Goal: Navigation & Orientation: Find specific page/section

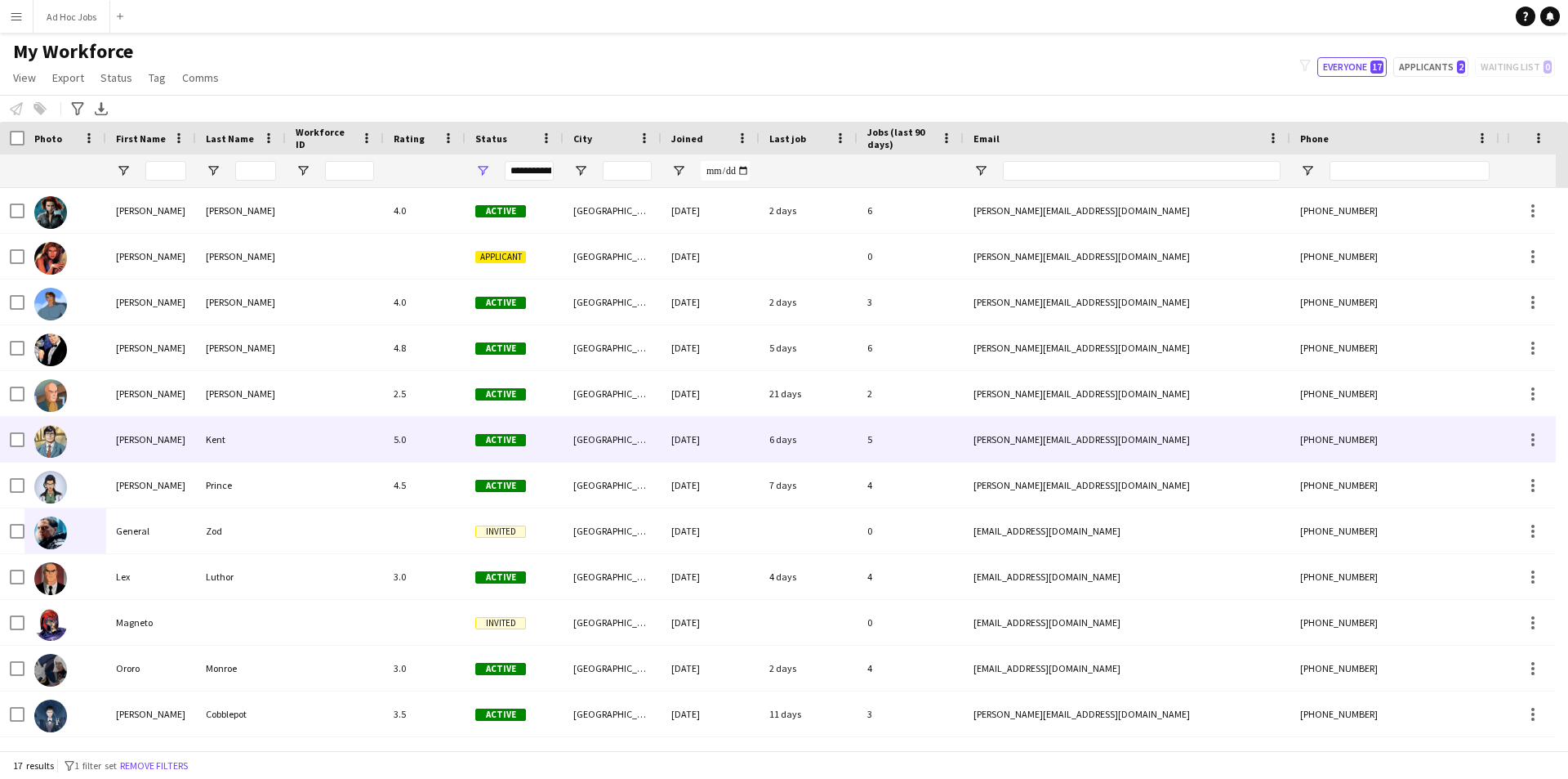
scroll to position [228, 0]
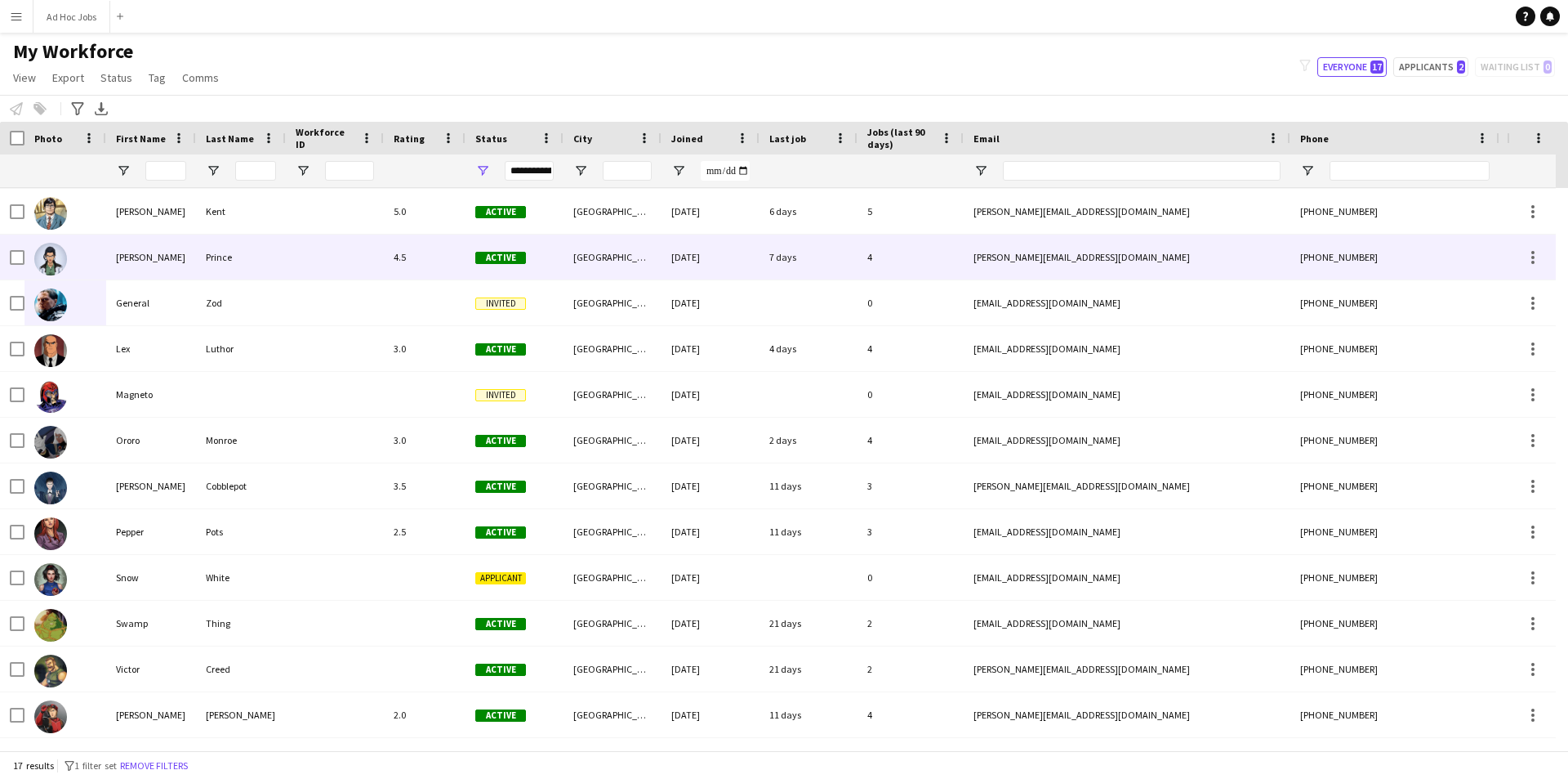
click at [52, 256] on img at bounding box center [51, 259] width 33 height 33
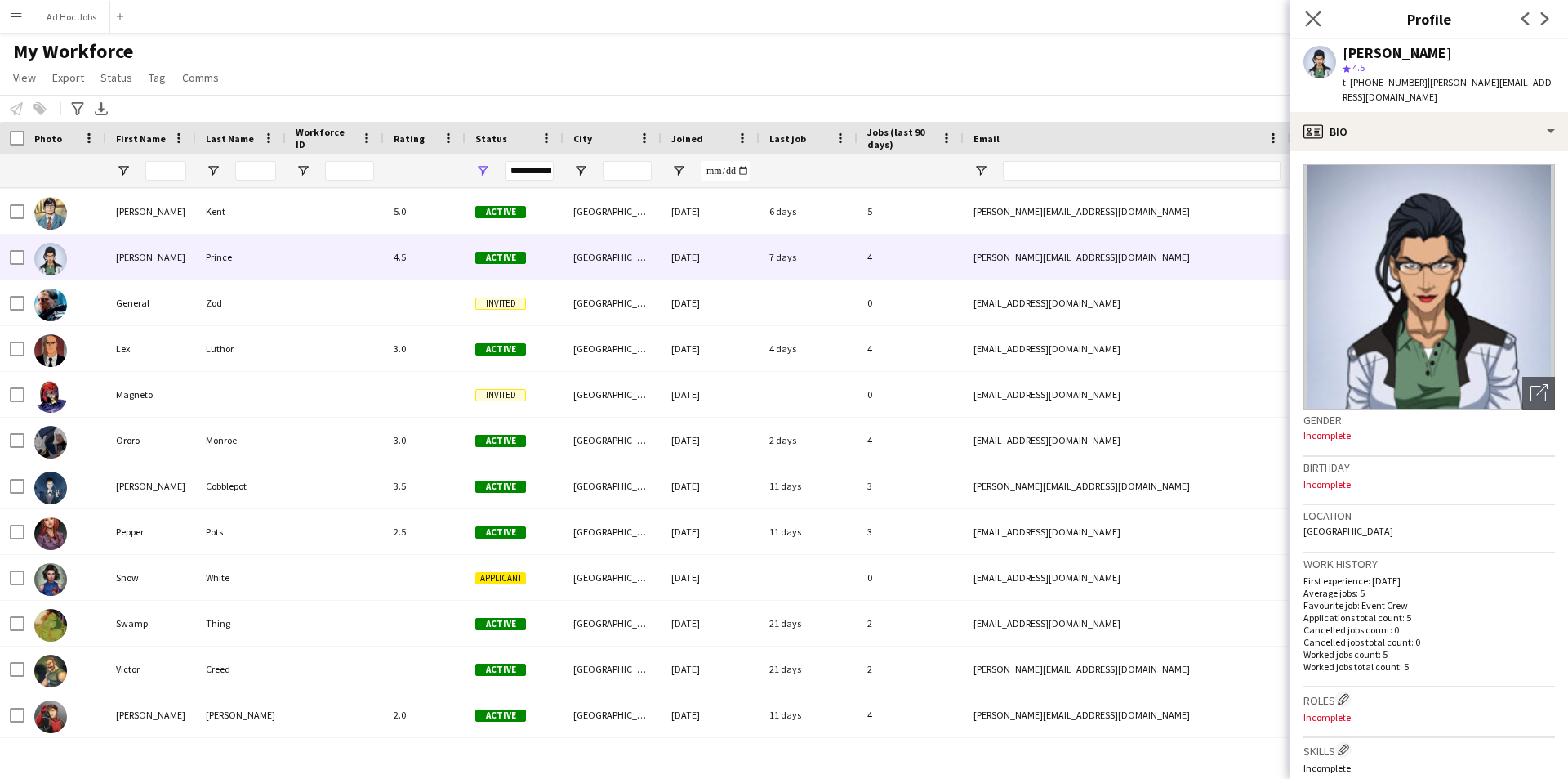
click at [1323, 19] on app-icon "Close pop-in" at bounding box center [1313, 19] width 24 height 24
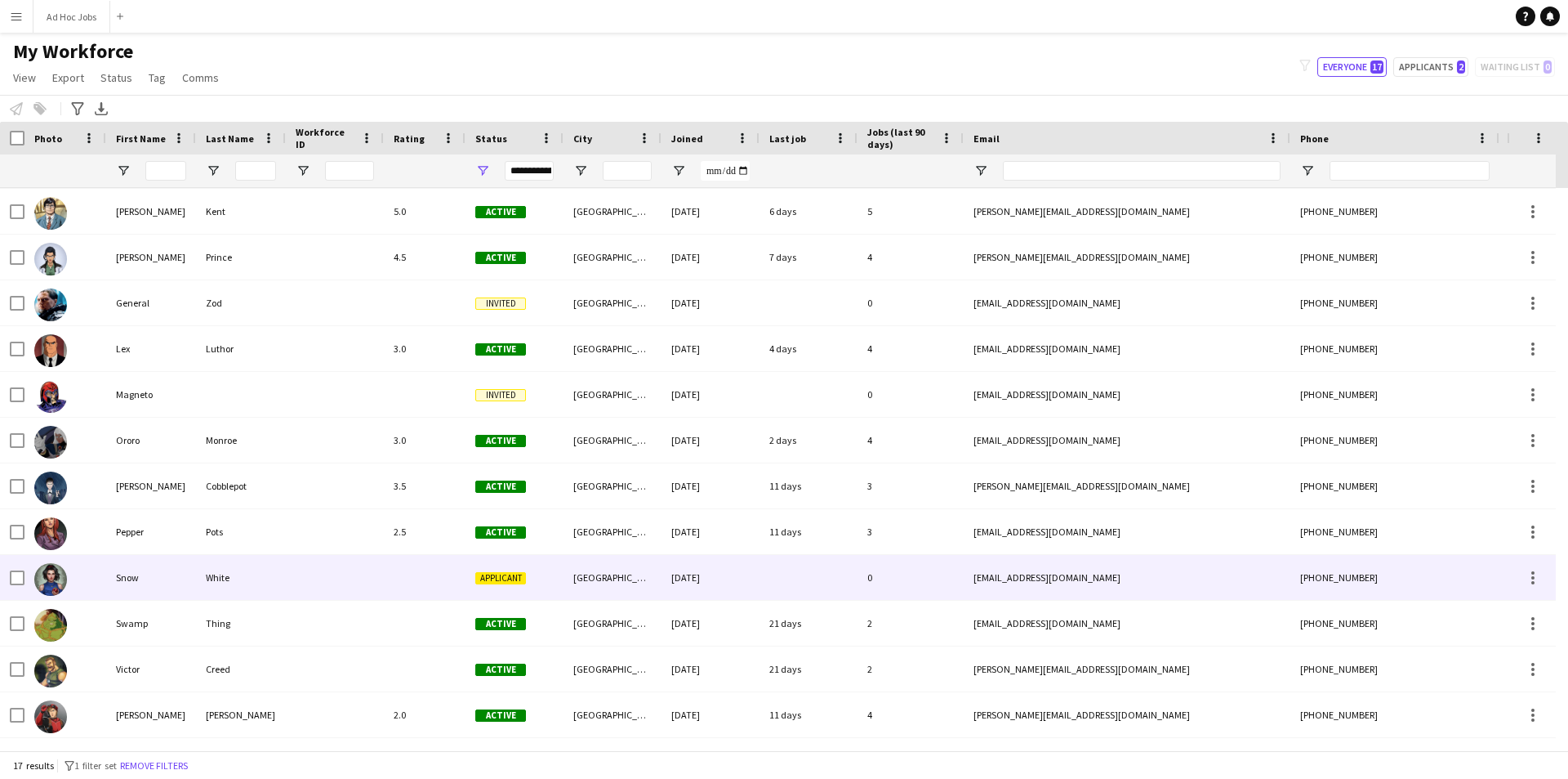
click at [123, 581] on div "Snow" at bounding box center [152, 577] width 90 height 45
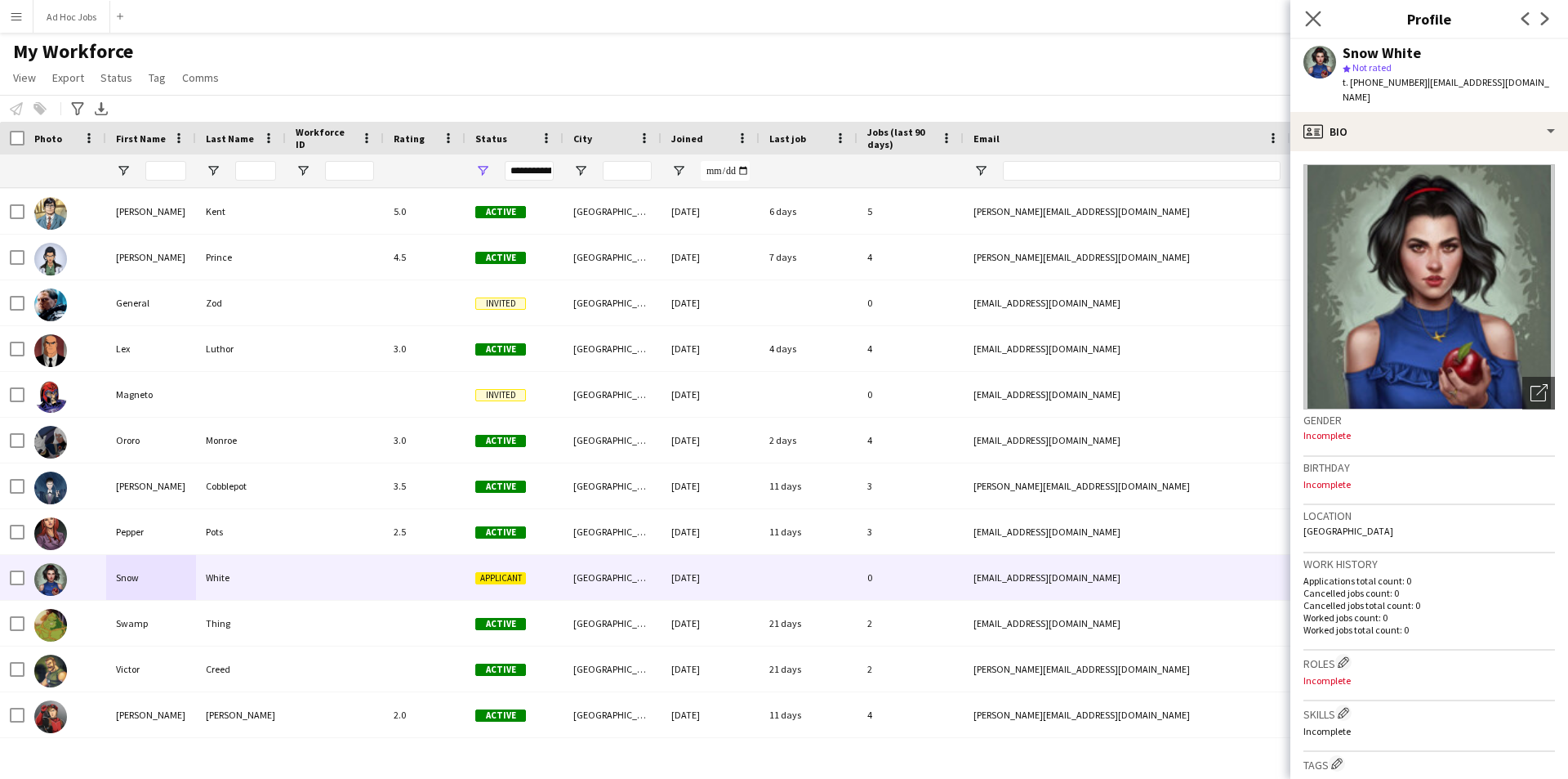
click at [1303, 14] on app-icon "Close pop-in" at bounding box center [1313, 19] width 24 height 24
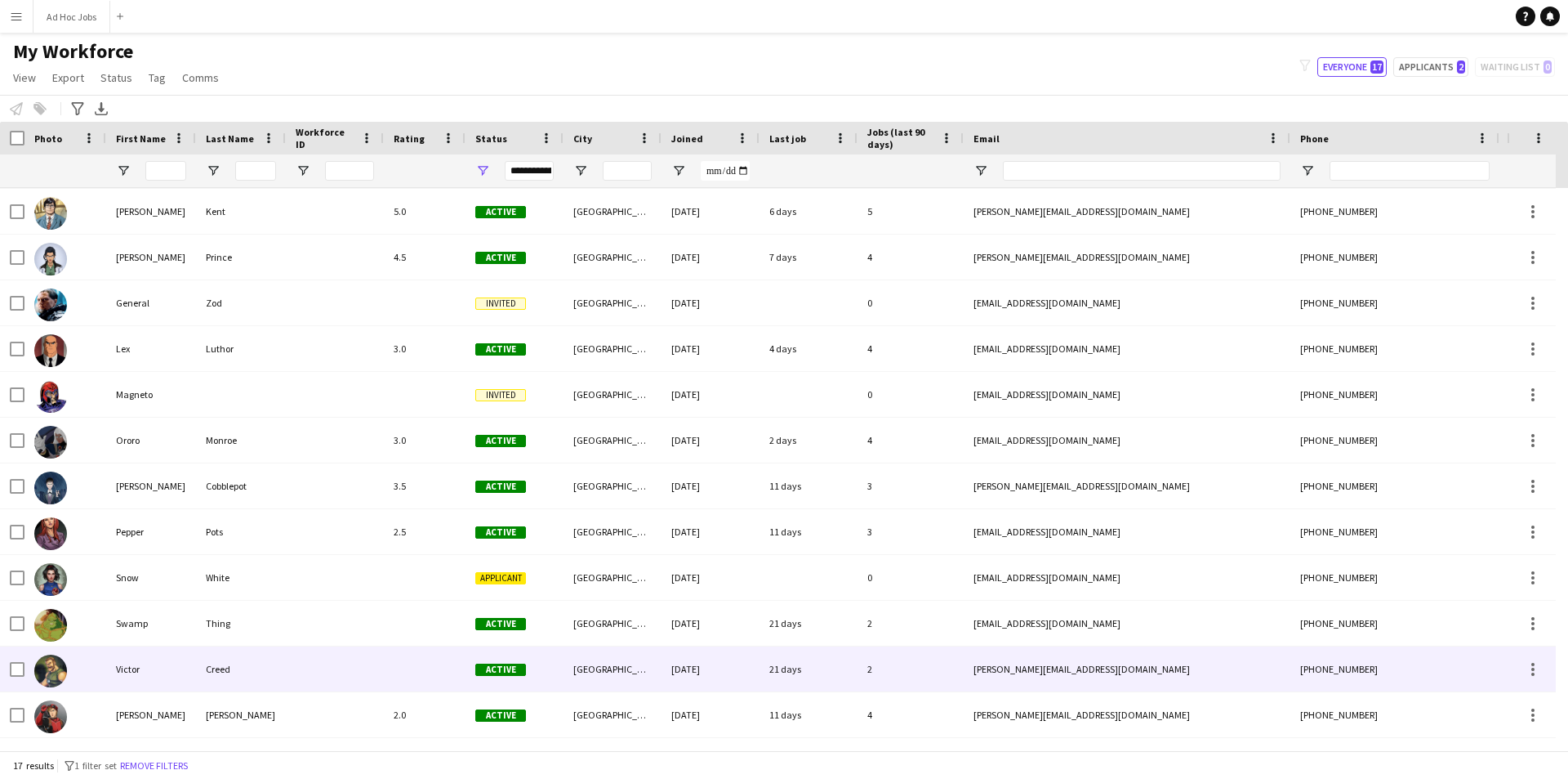
click at [112, 677] on div "Victor" at bounding box center [152, 669] width 90 height 45
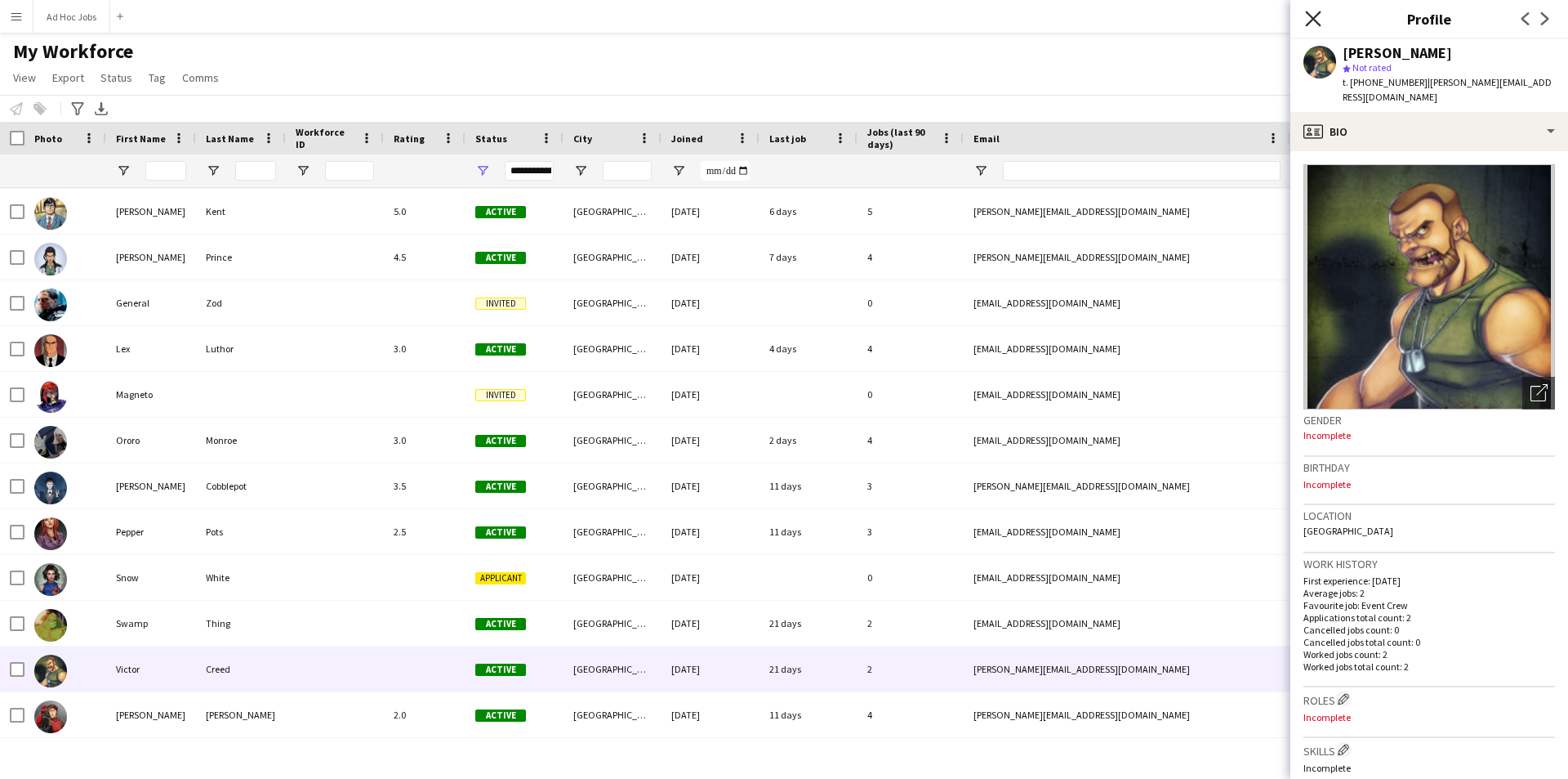
click at [1310, 18] on icon "Close pop-in" at bounding box center [1313, 18] width 15 height 15
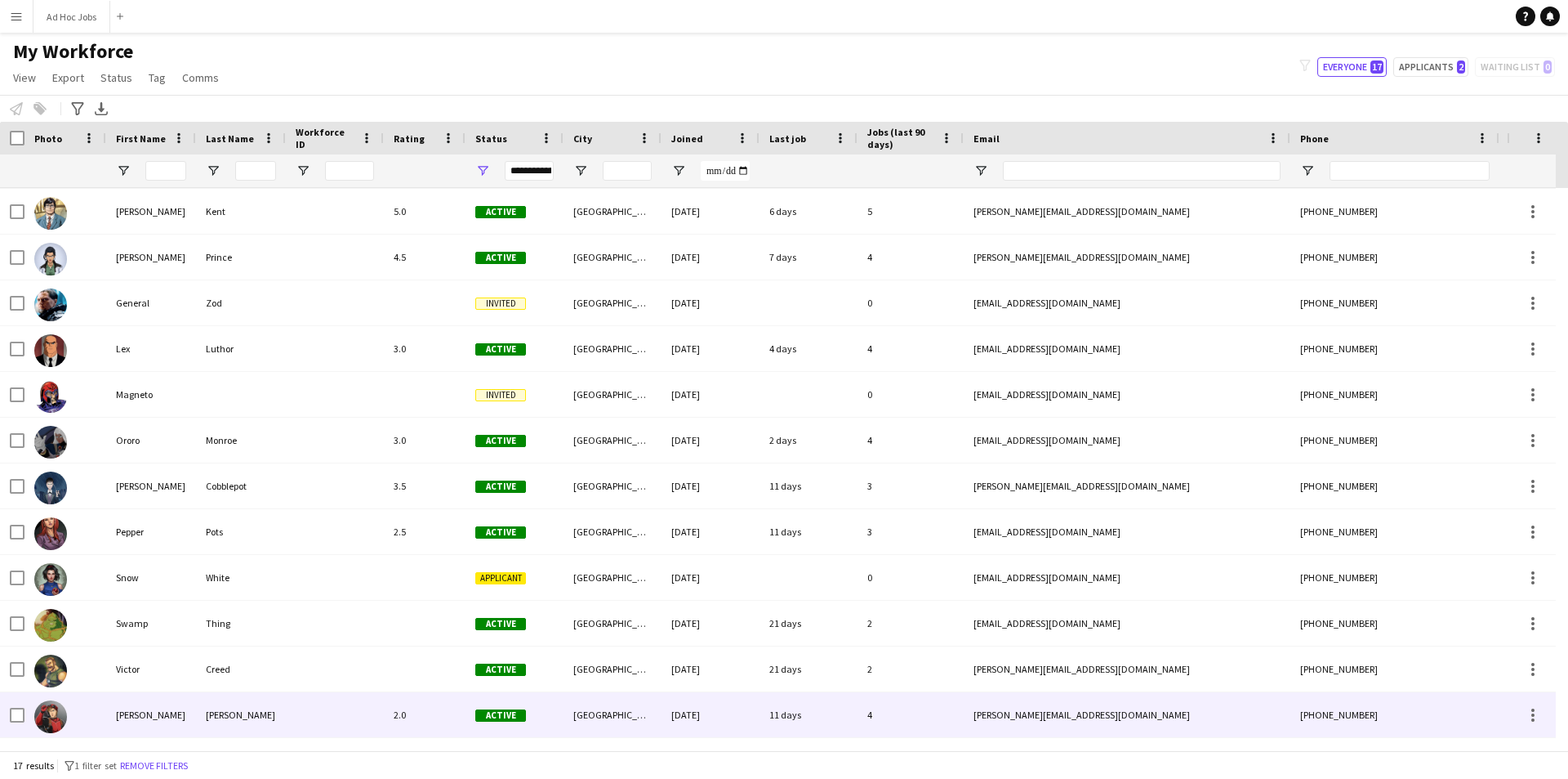
click at [54, 718] on img at bounding box center [51, 717] width 33 height 33
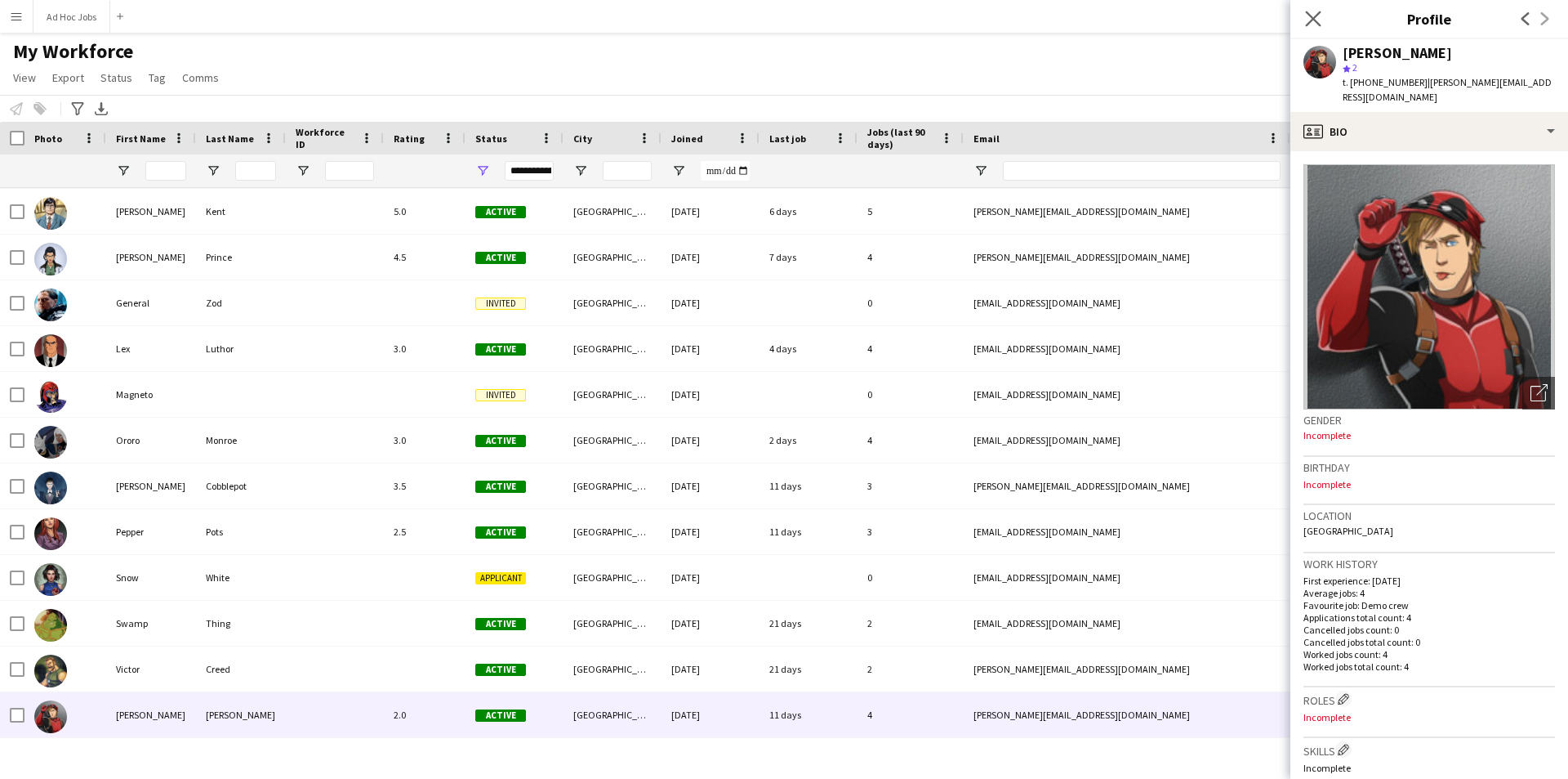
click at [1304, 16] on app-icon "Close pop-in" at bounding box center [1313, 19] width 24 height 24
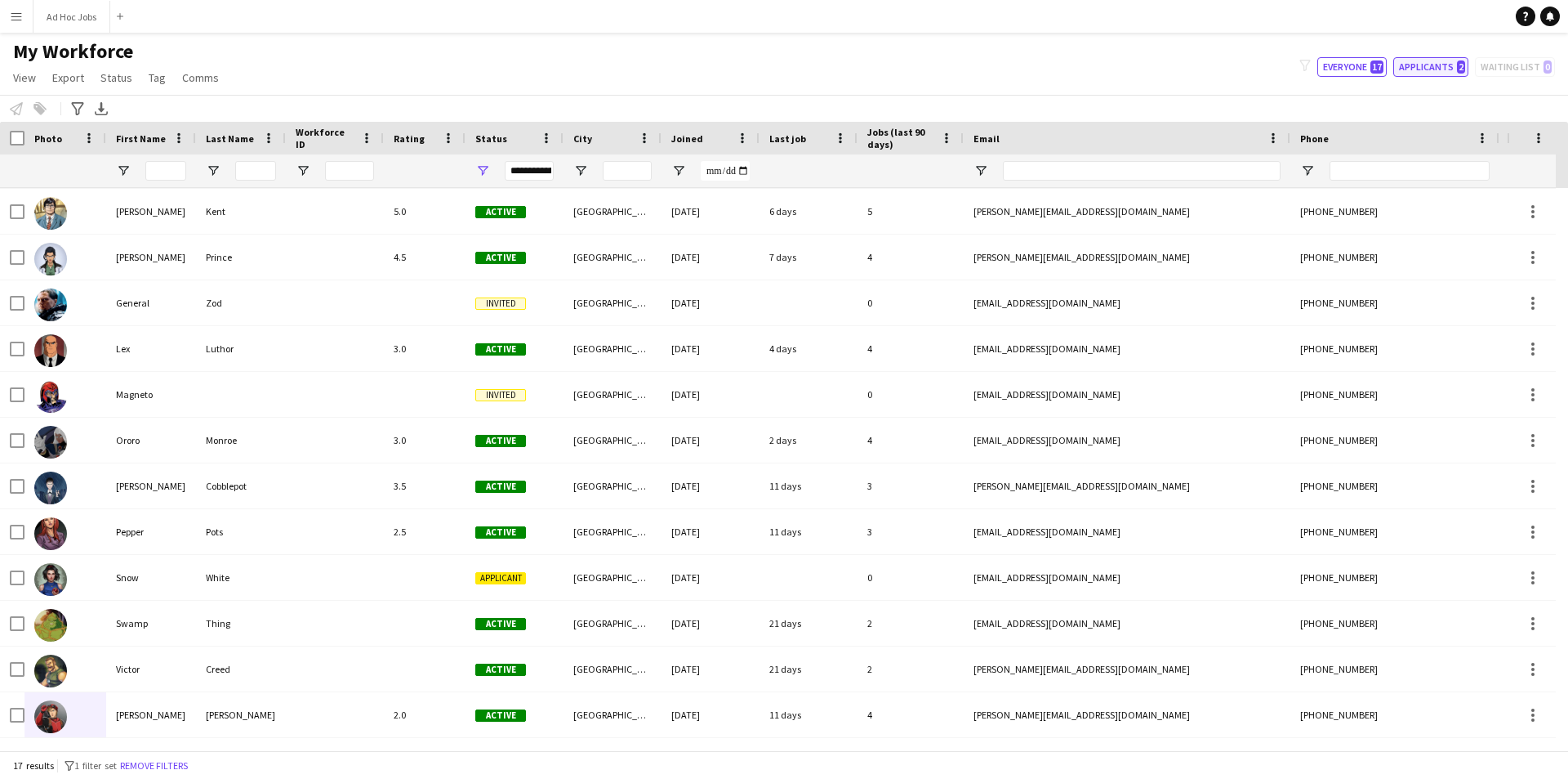
click at [1451, 64] on button "Applicants 2" at bounding box center [1431, 67] width 75 height 19
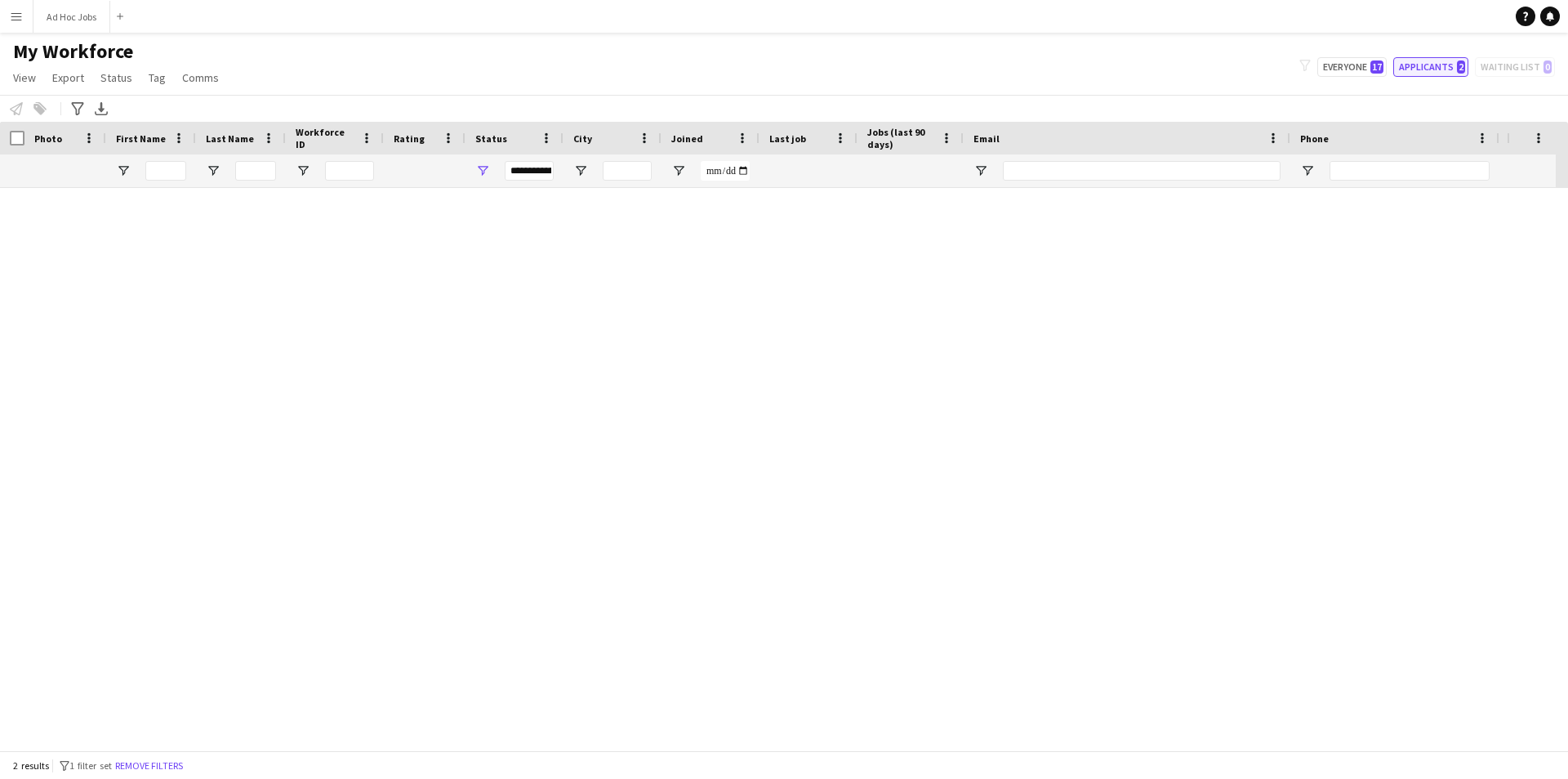
scroll to position [0, 0]
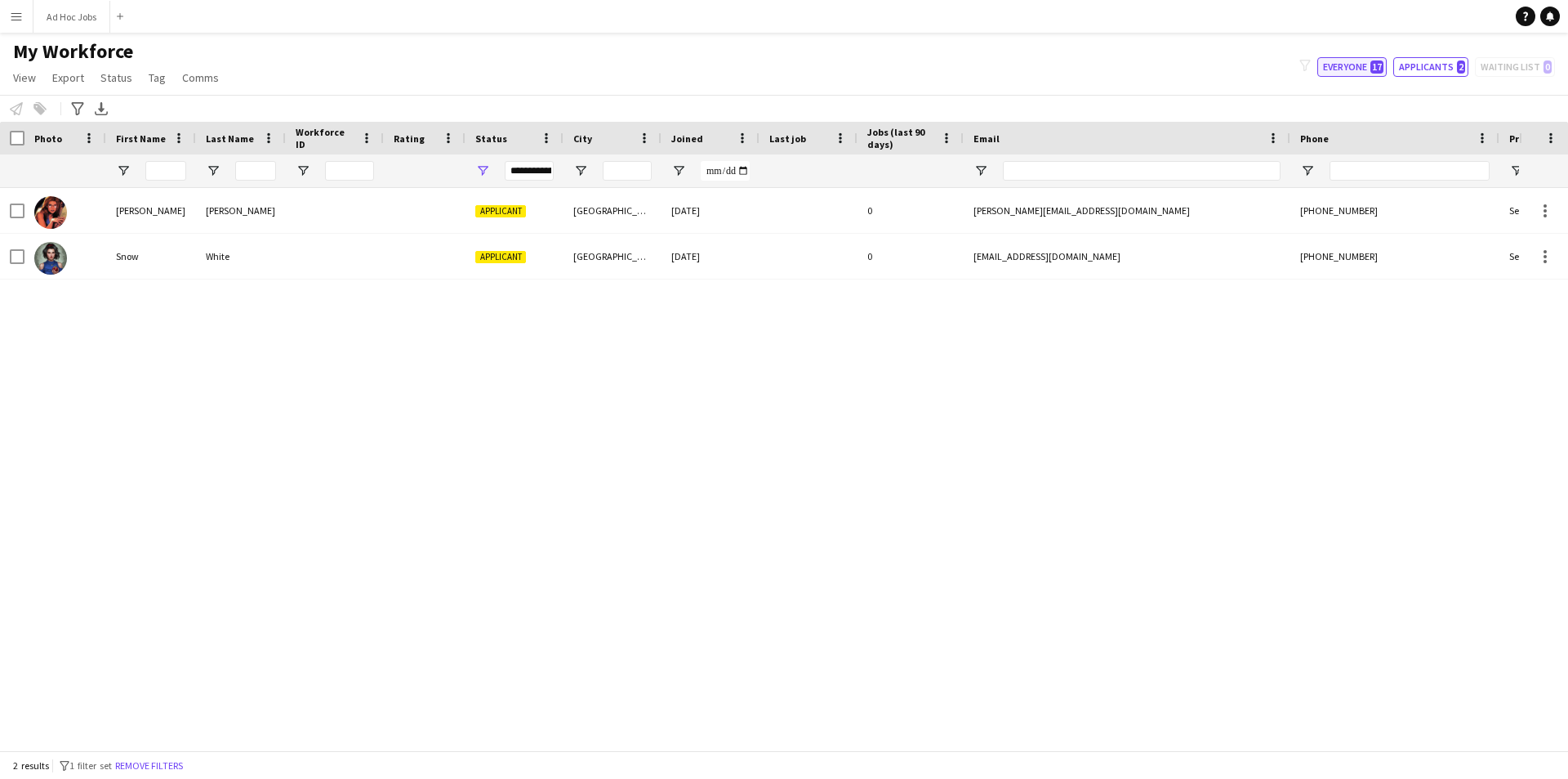
click at [1378, 66] on span "17" at bounding box center [1377, 67] width 13 height 13
type input "**********"
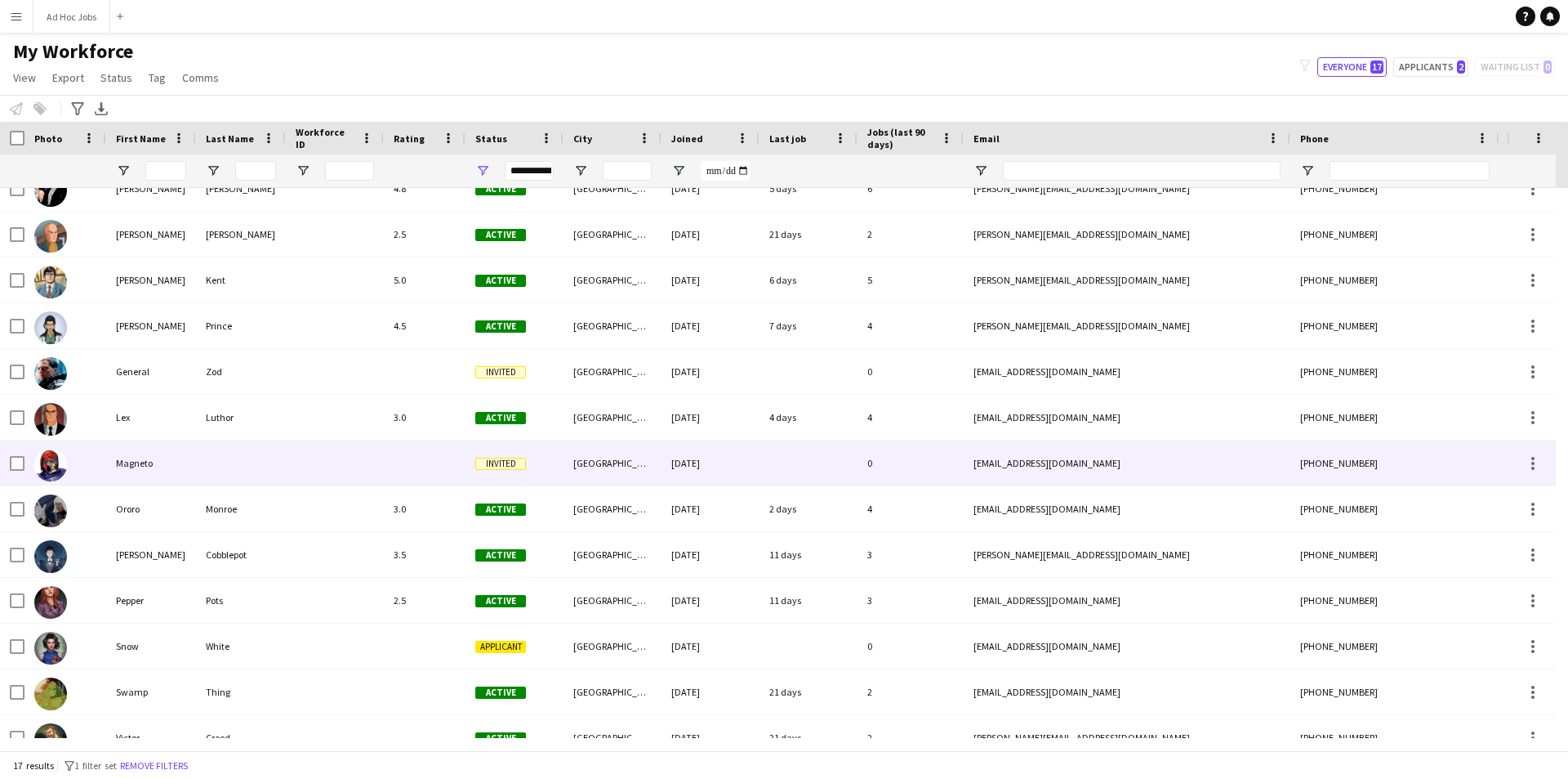
scroll to position [163, 0]
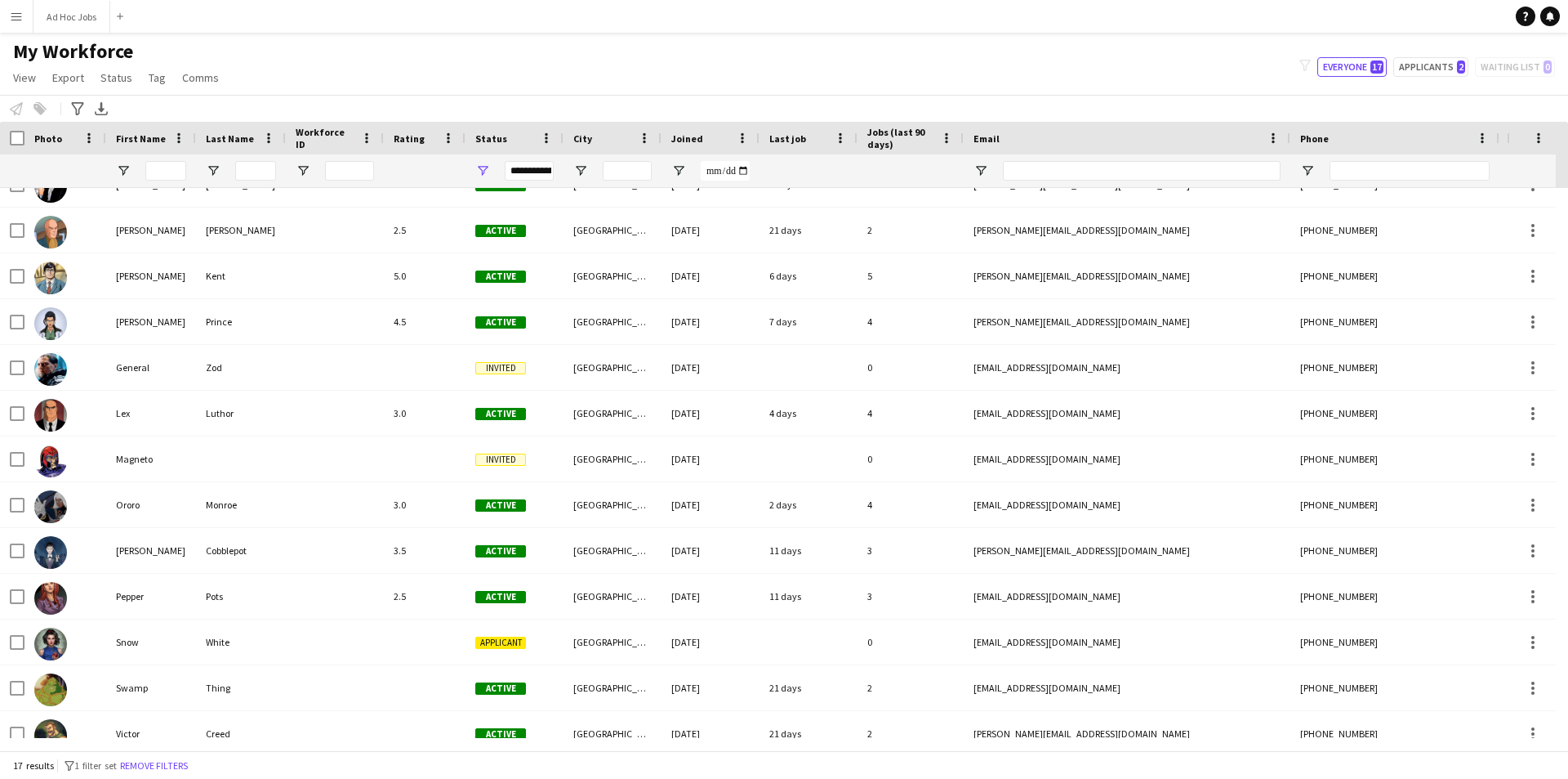
click at [1499, 63] on div "filter-1 Everyone 17 Applicants 2 Waiting list 0" at bounding box center [1427, 67] width 282 height 19
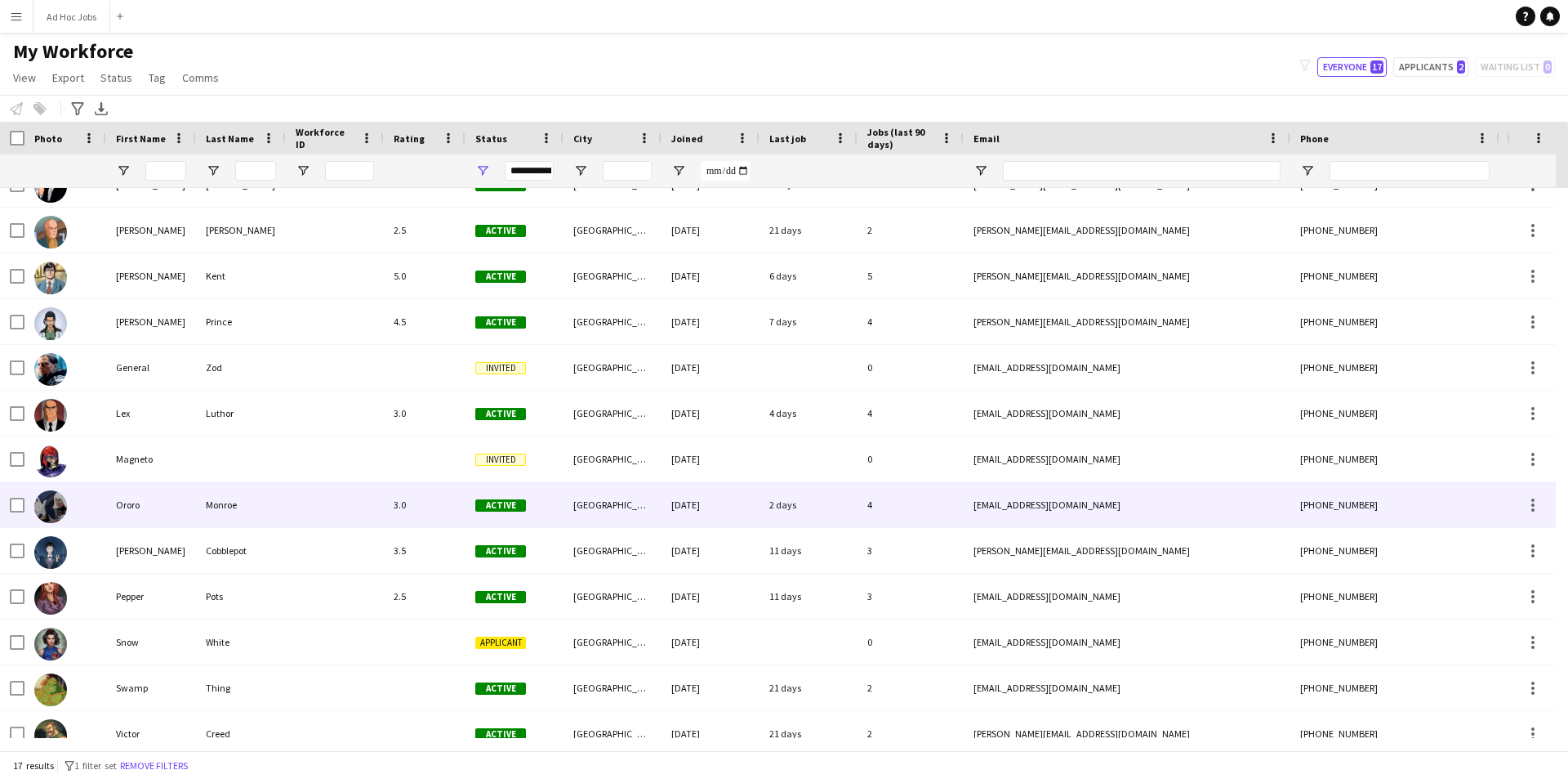
scroll to position [228, 0]
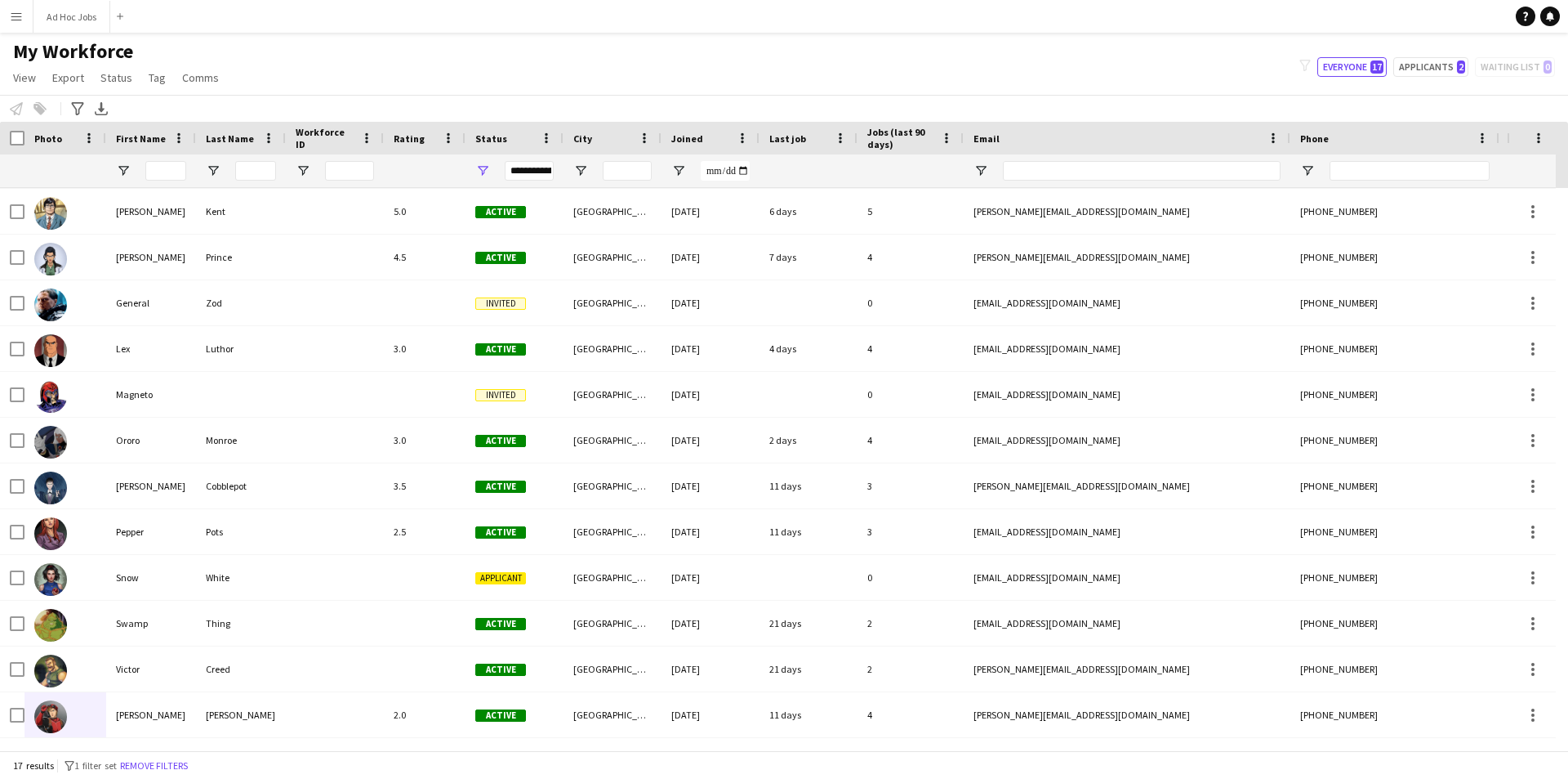
click at [15, 21] on app-icon "Menu" at bounding box center [16, 16] width 13 height 13
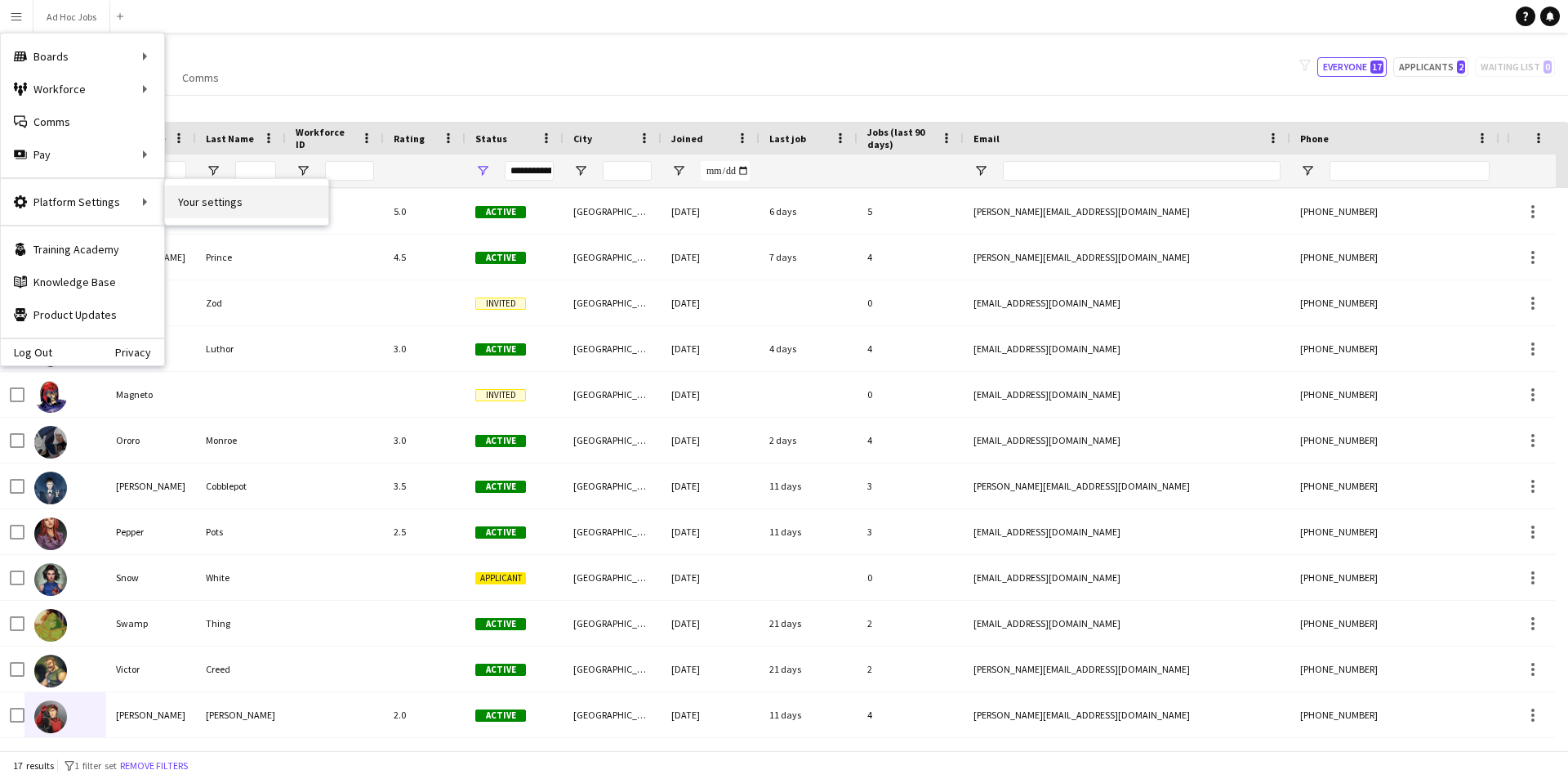
click at [182, 206] on link "Your settings" at bounding box center [246, 201] width 163 height 33
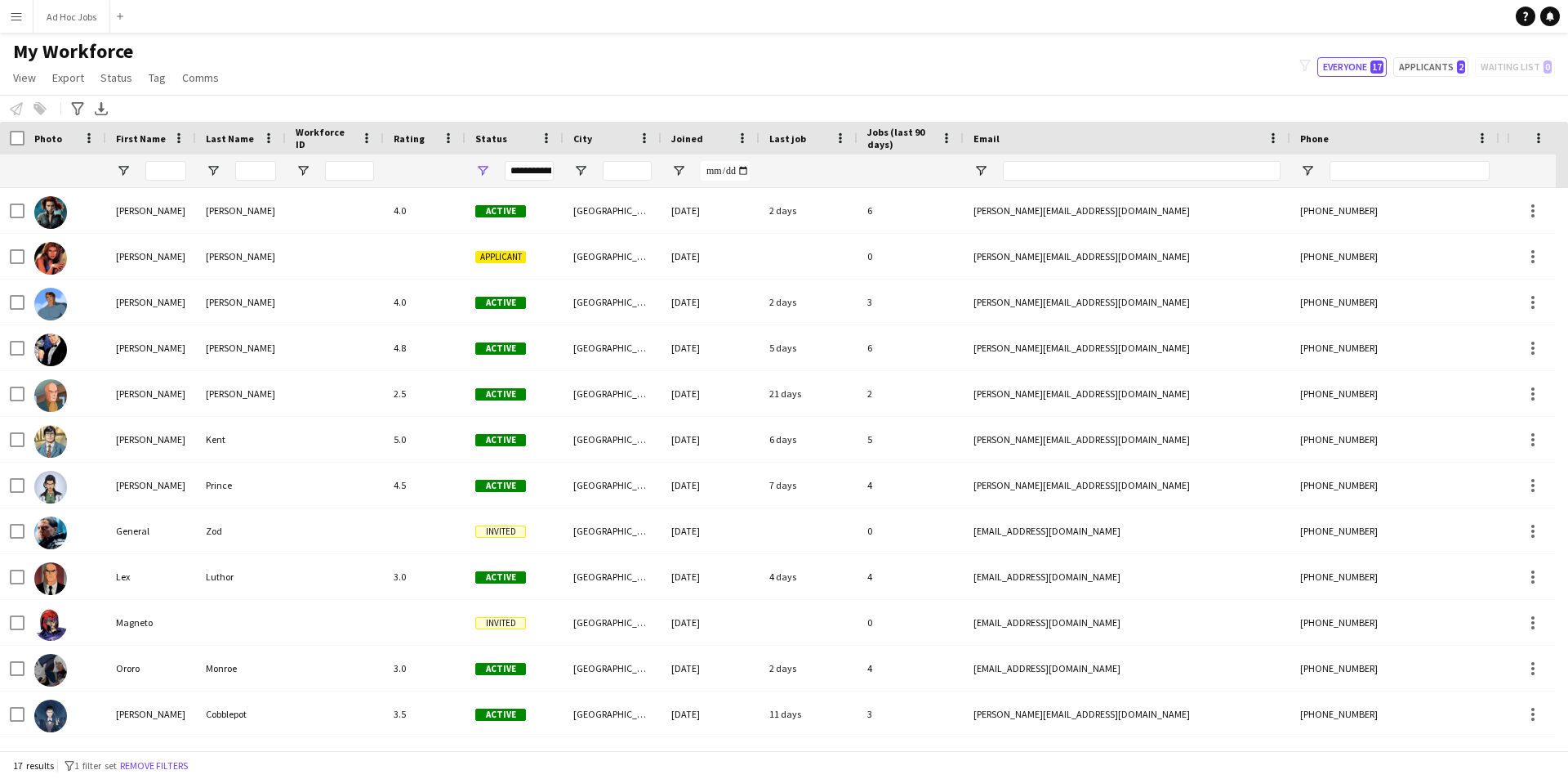
click at [13, 19] on app-icon "Menu" at bounding box center [16, 16] width 13 height 13
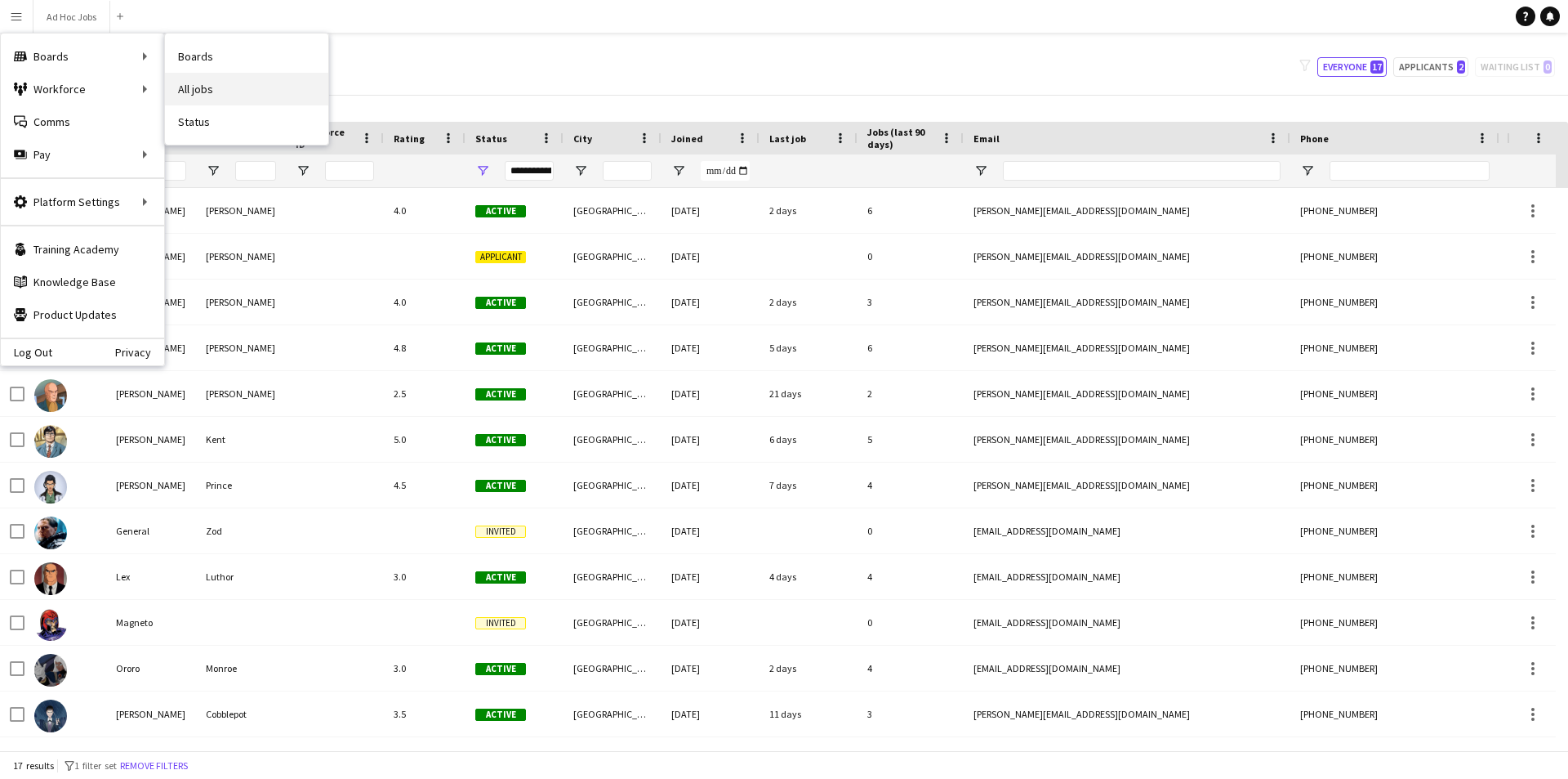
click at [199, 97] on link "All jobs" at bounding box center [246, 89] width 163 height 33
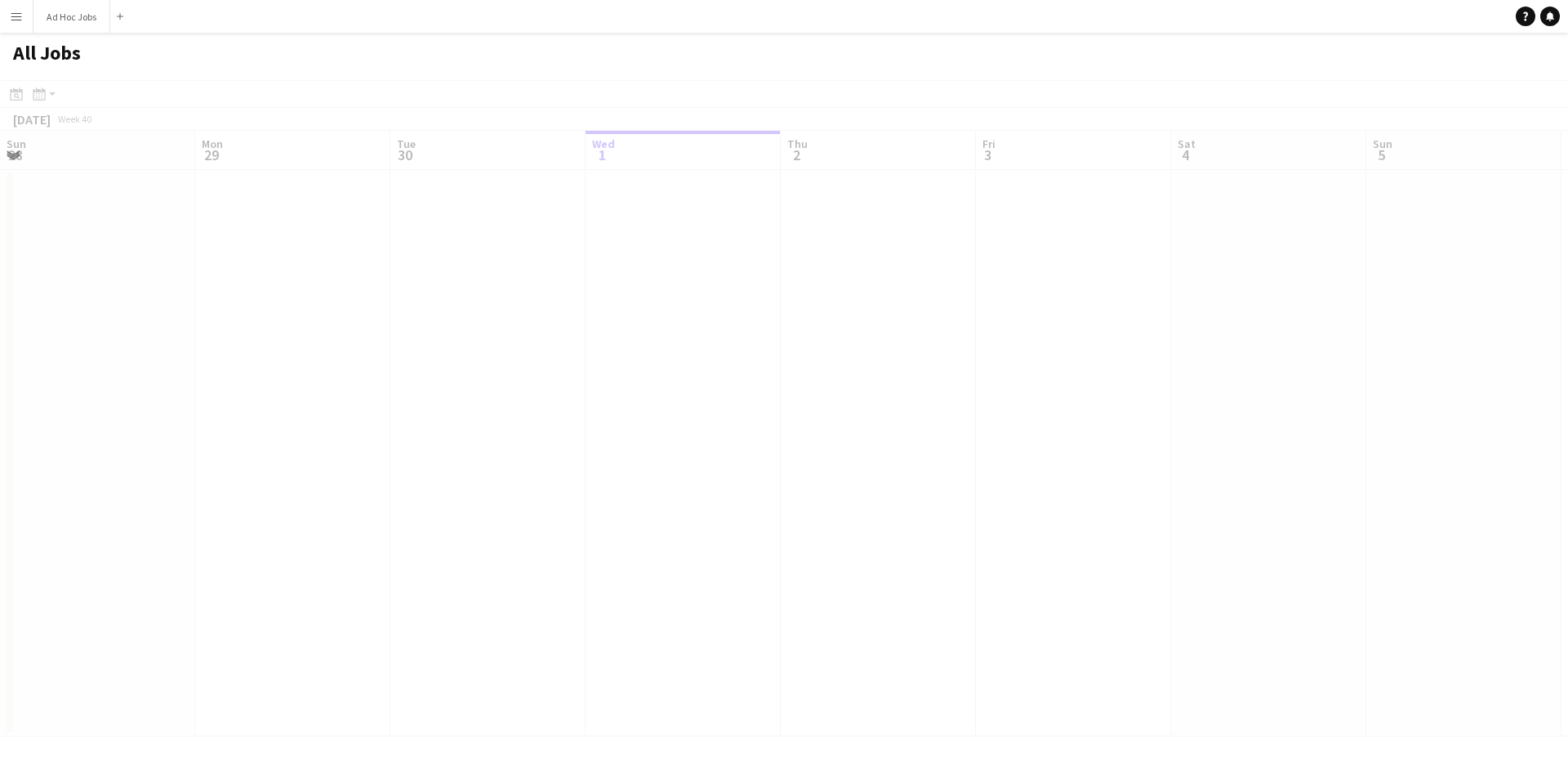
scroll to position [0, 390]
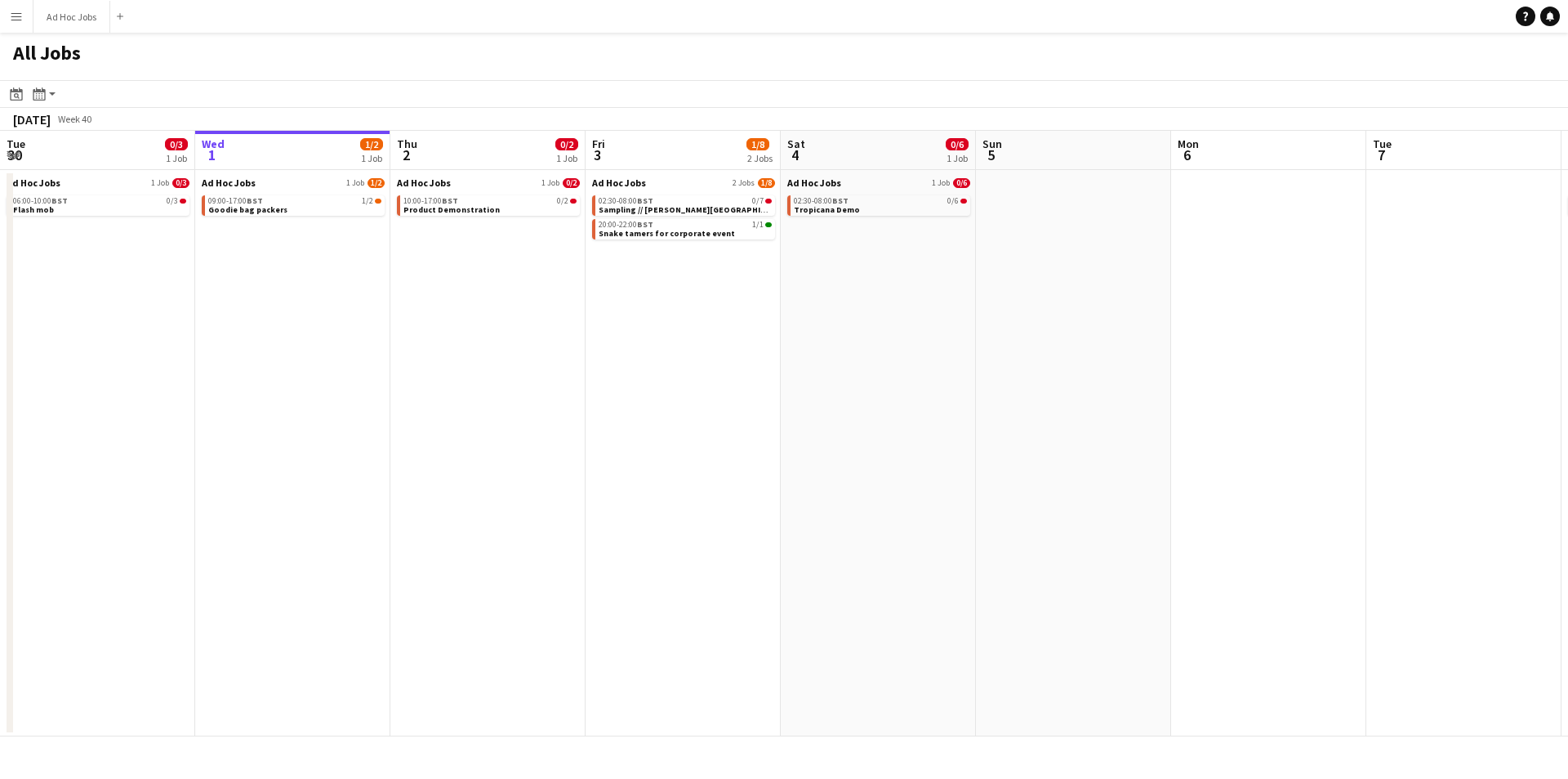
click at [6, 22] on button "Menu" at bounding box center [16, 16] width 33 height 33
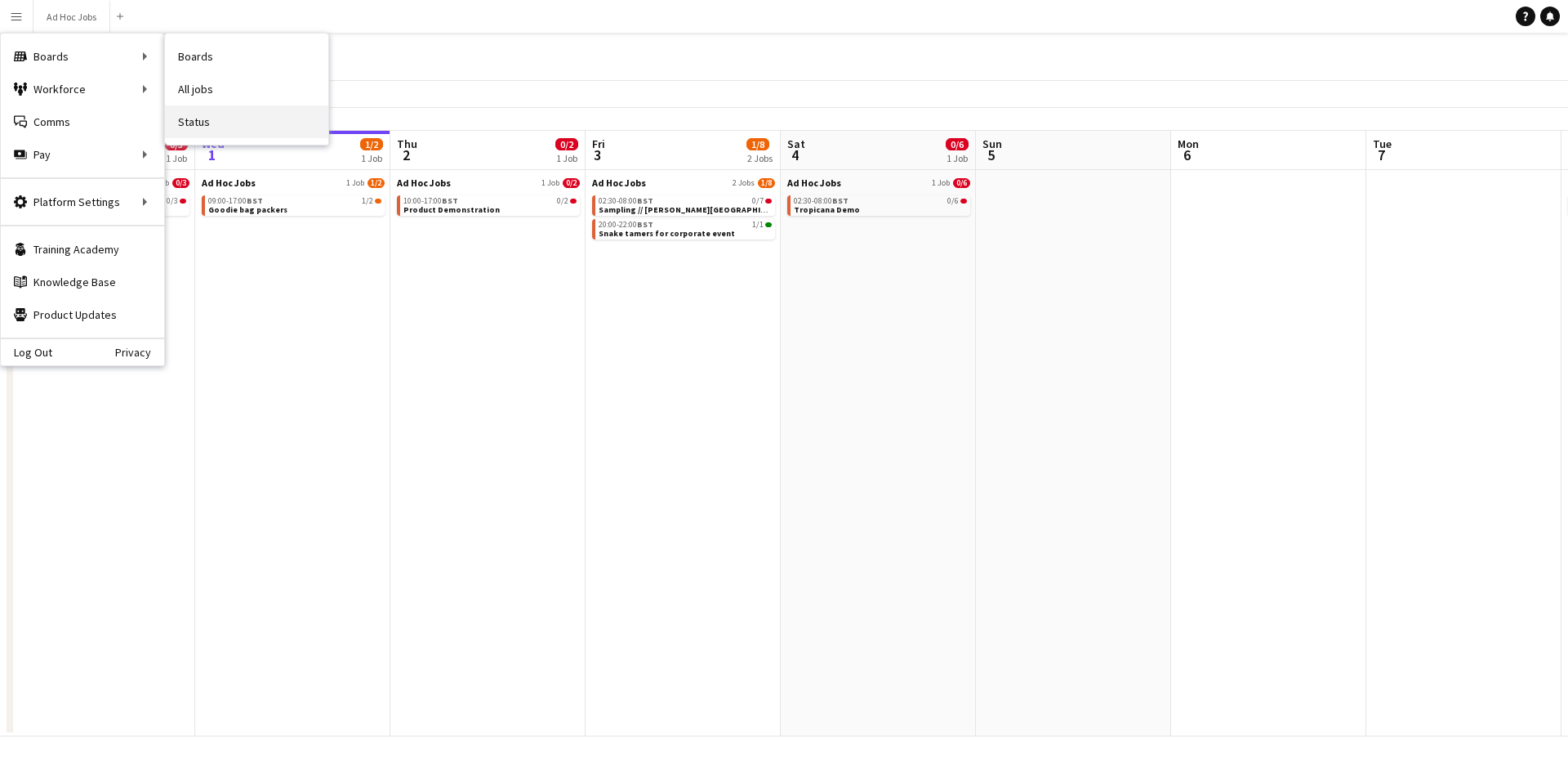
click at [222, 115] on link "Status" at bounding box center [246, 122] width 163 height 33
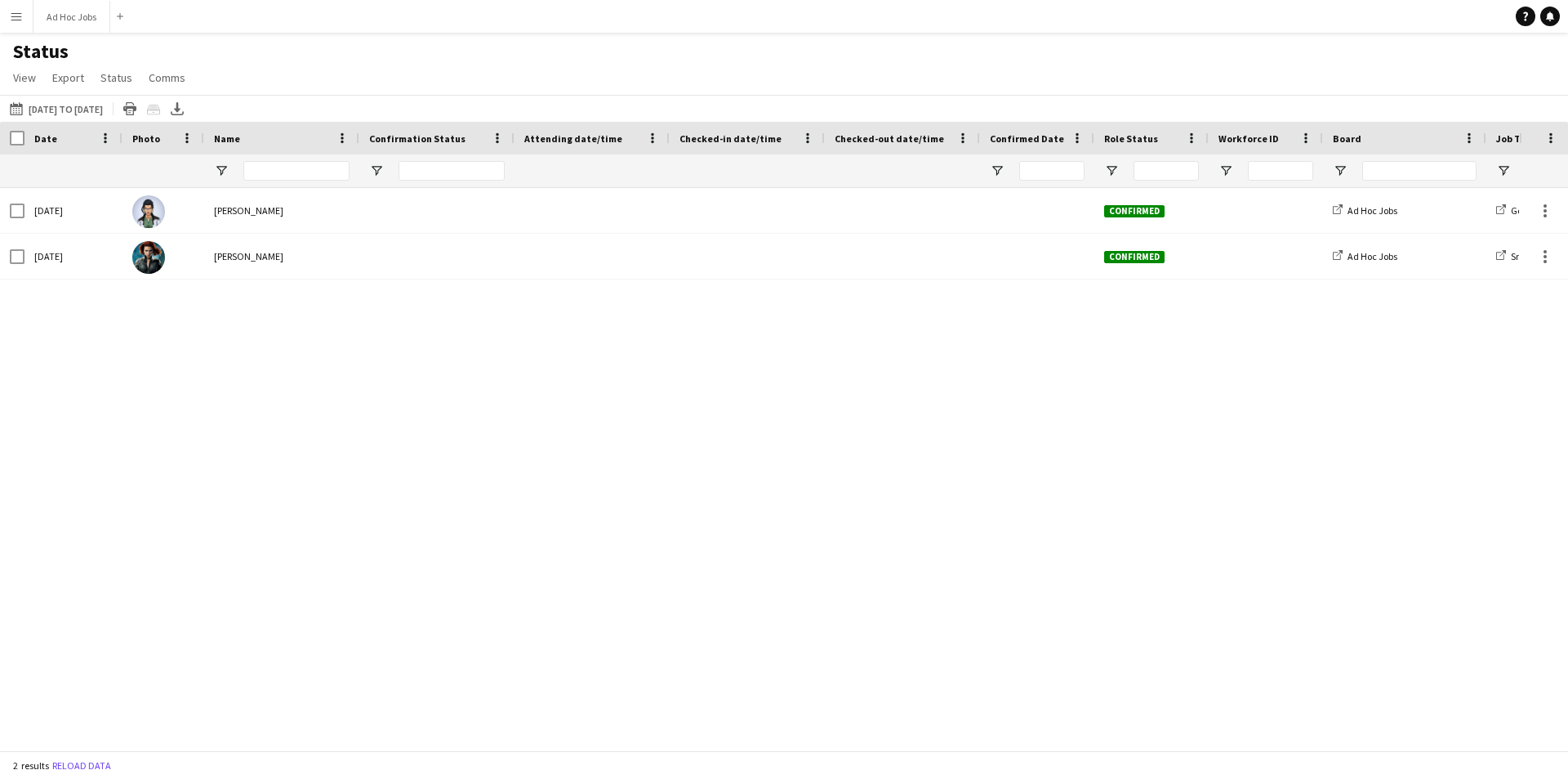
click at [9, 23] on button "Menu" at bounding box center [16, 16] width 33 height 33
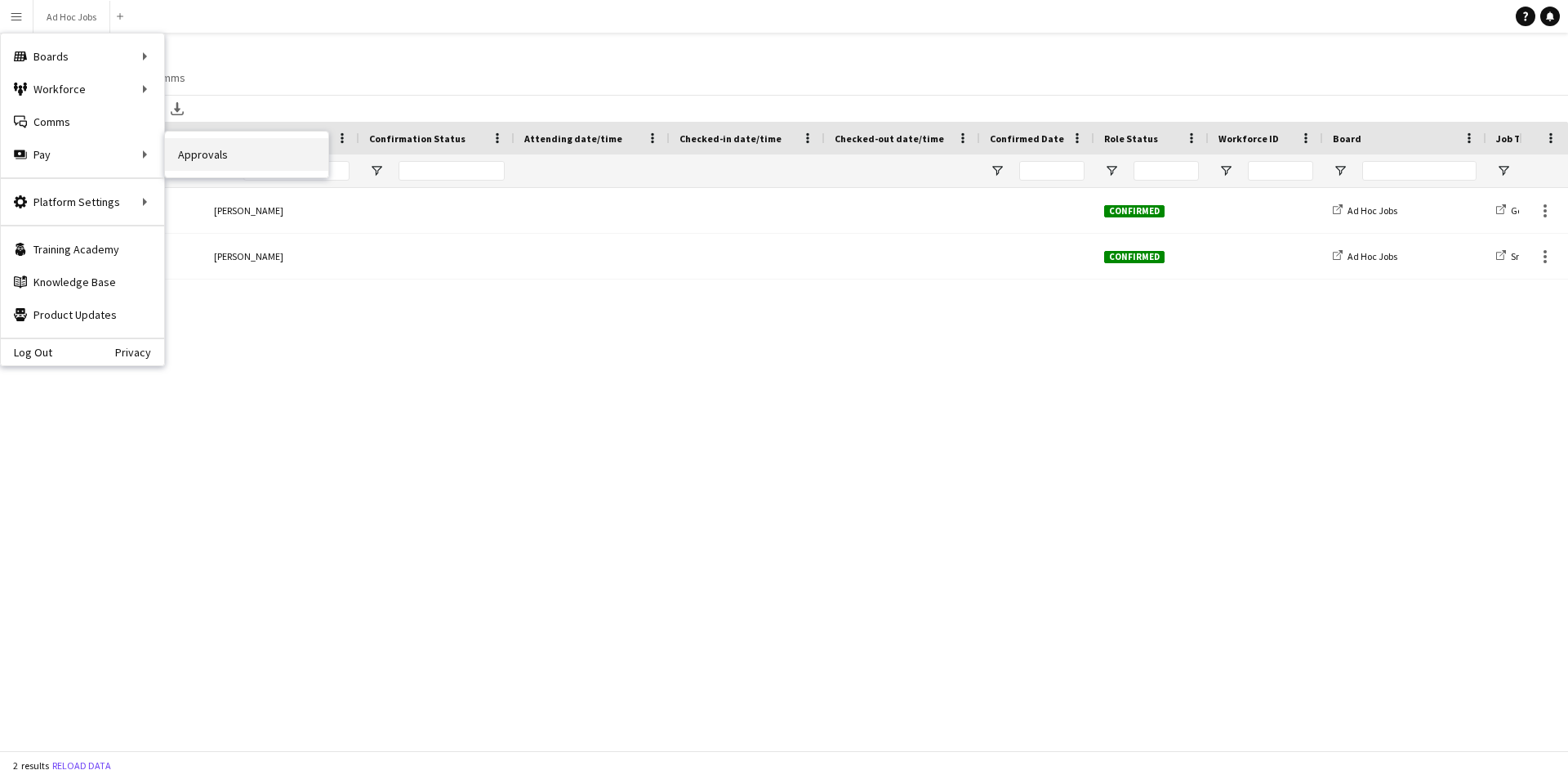
click at [189, 146] on link "Approvals" at bounding box center [246, 154] width 163 height 33
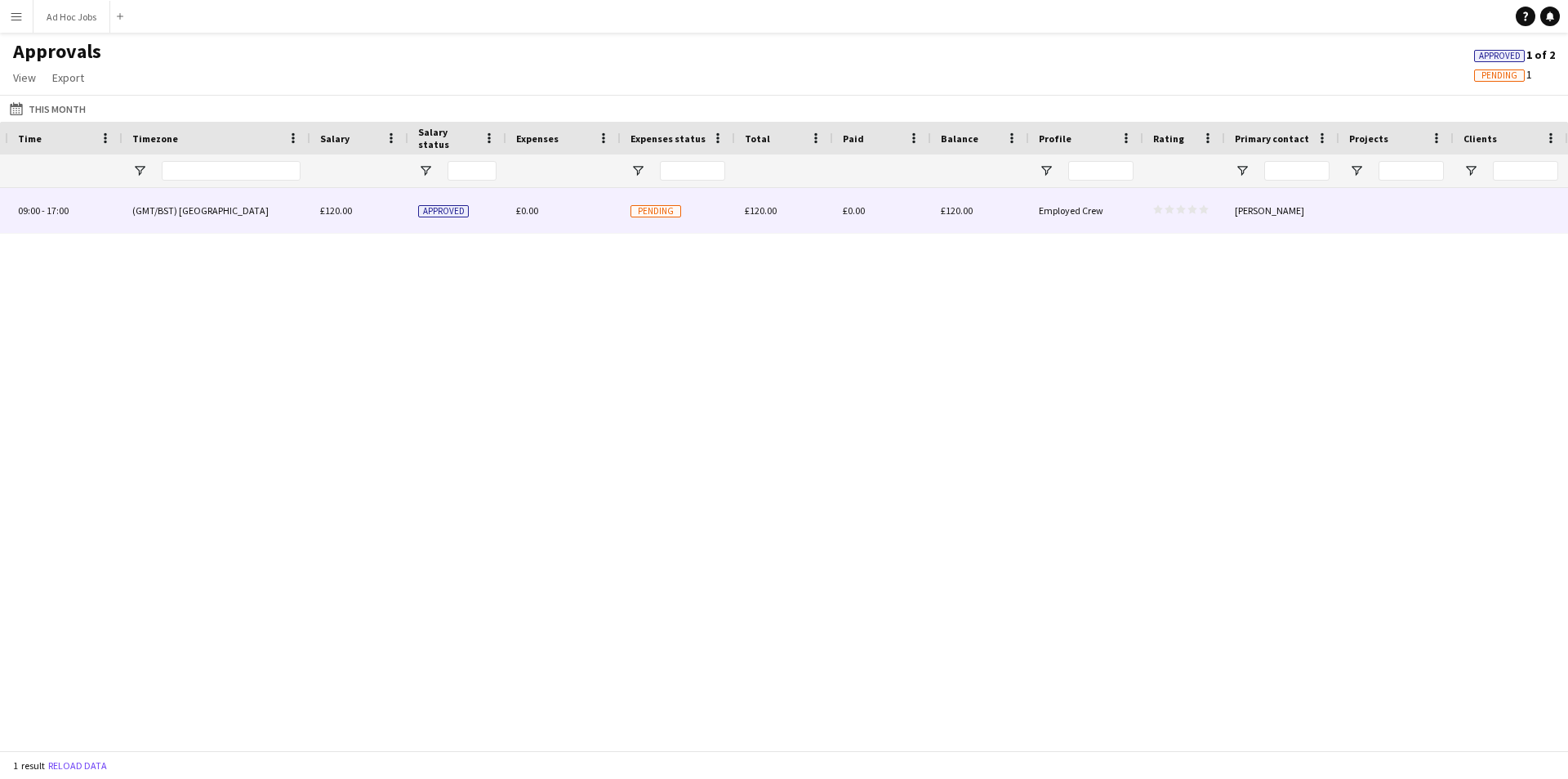
click at [1273, 205] on div "[PERSON_NAME]" at bounding box center [1281, 210] width 114 height 45
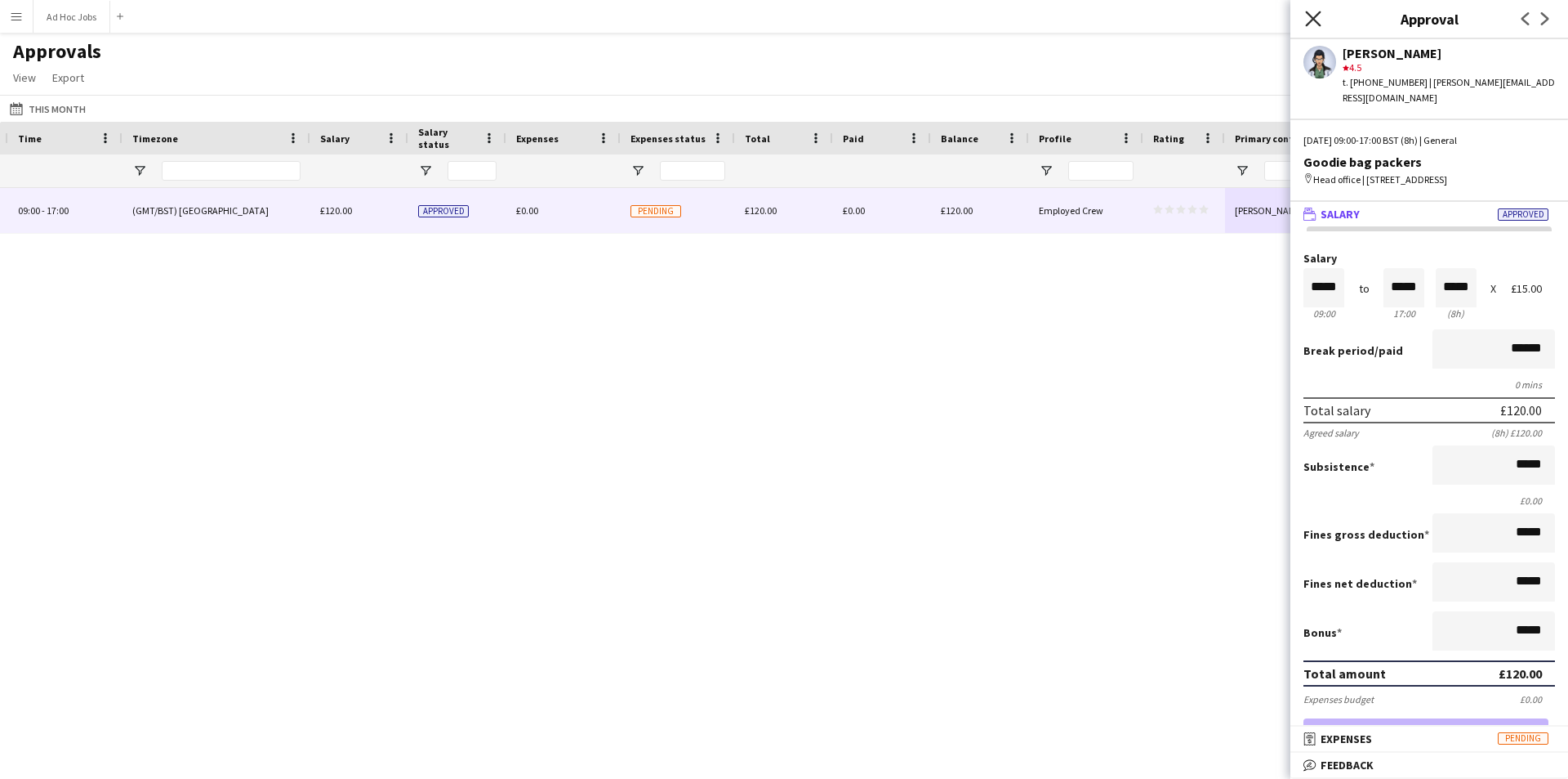
click at [1311, 15] on icon at bounding box center [1313, 18] width 15 height 15
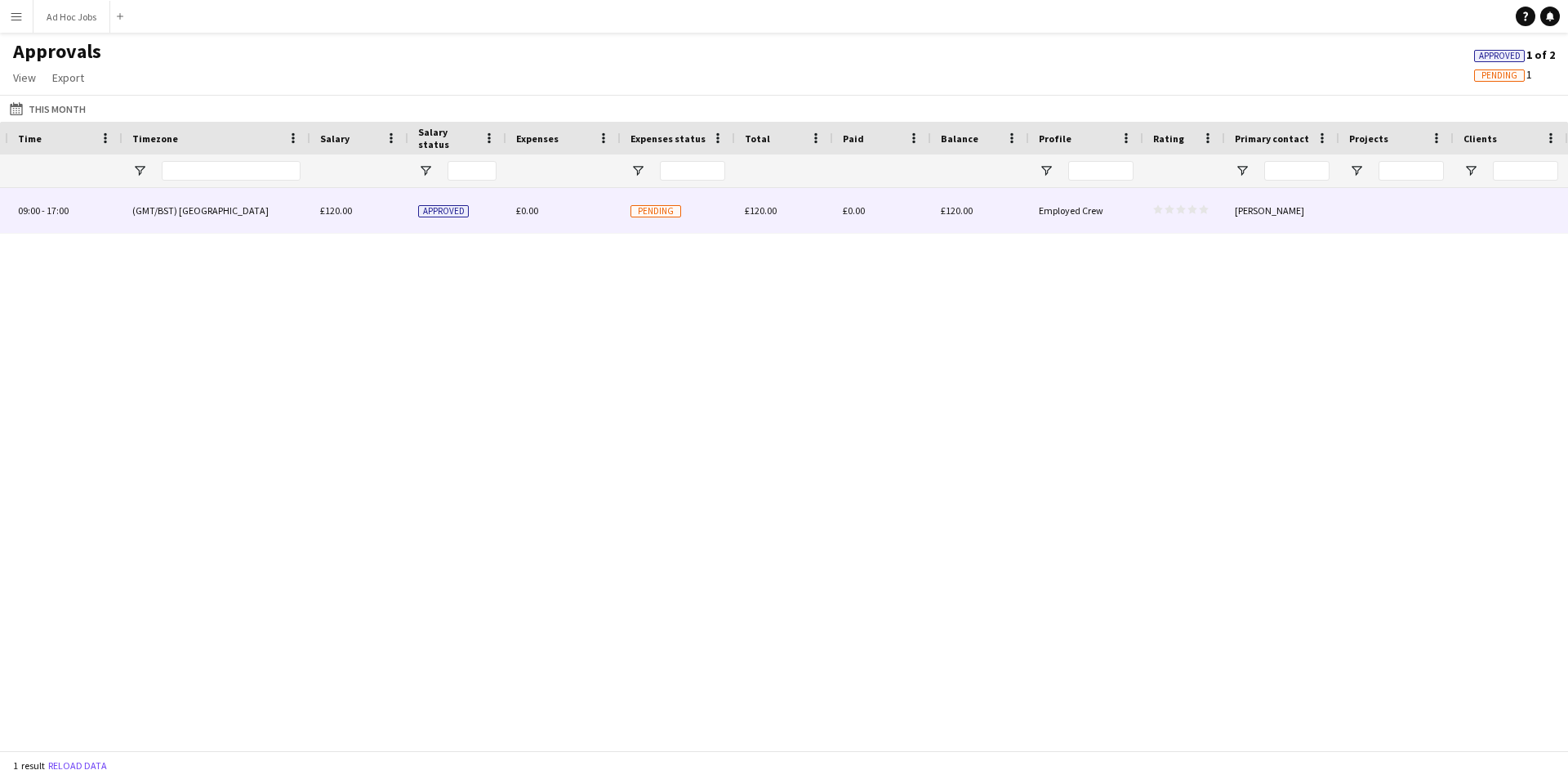
click at [1193, 211] on polygon at bounding box center [1192, 209] width 10 height 9
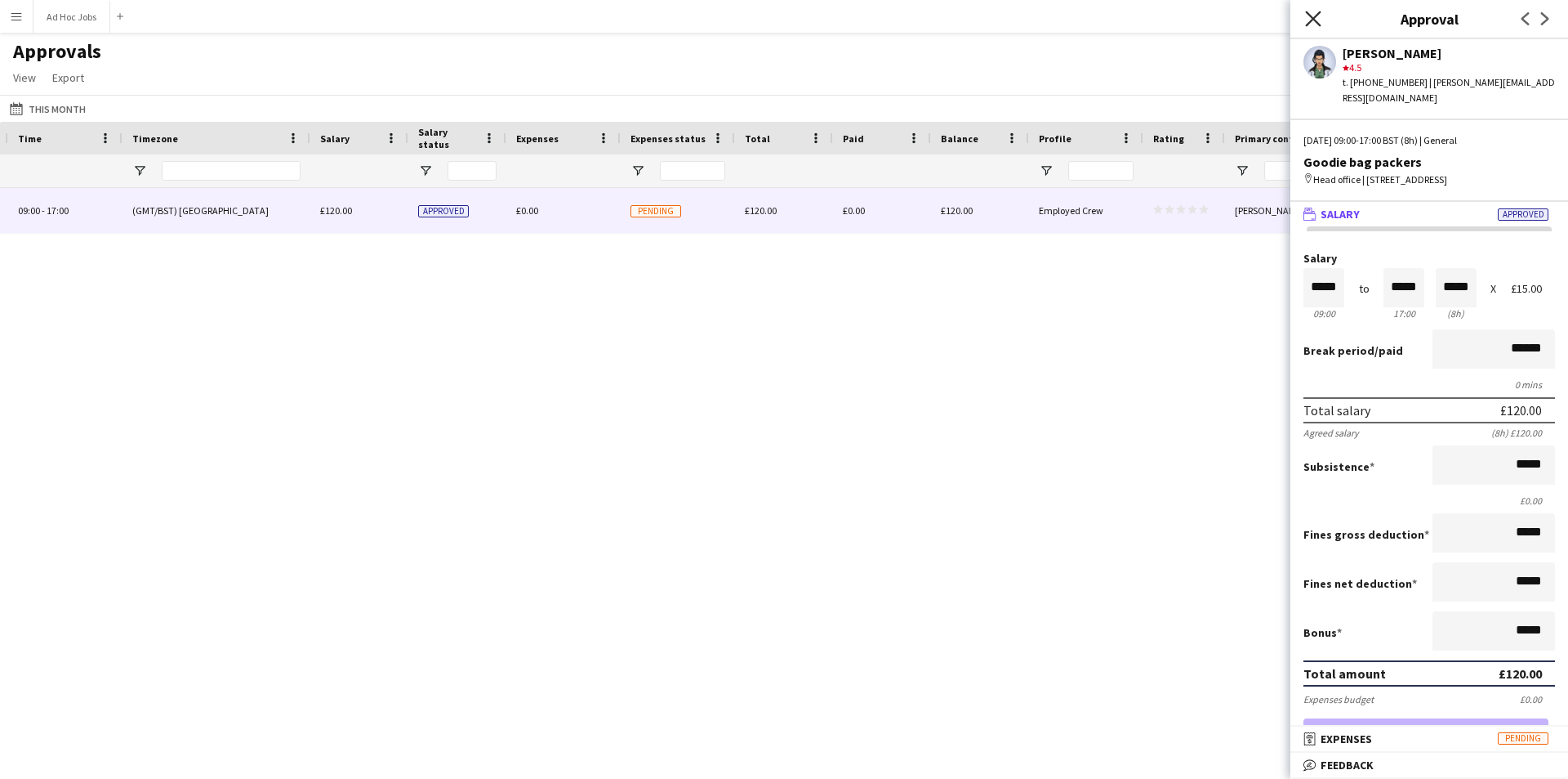
click at [1309, 13] on icon at bounding box center [1313, 18] width 15 height 15
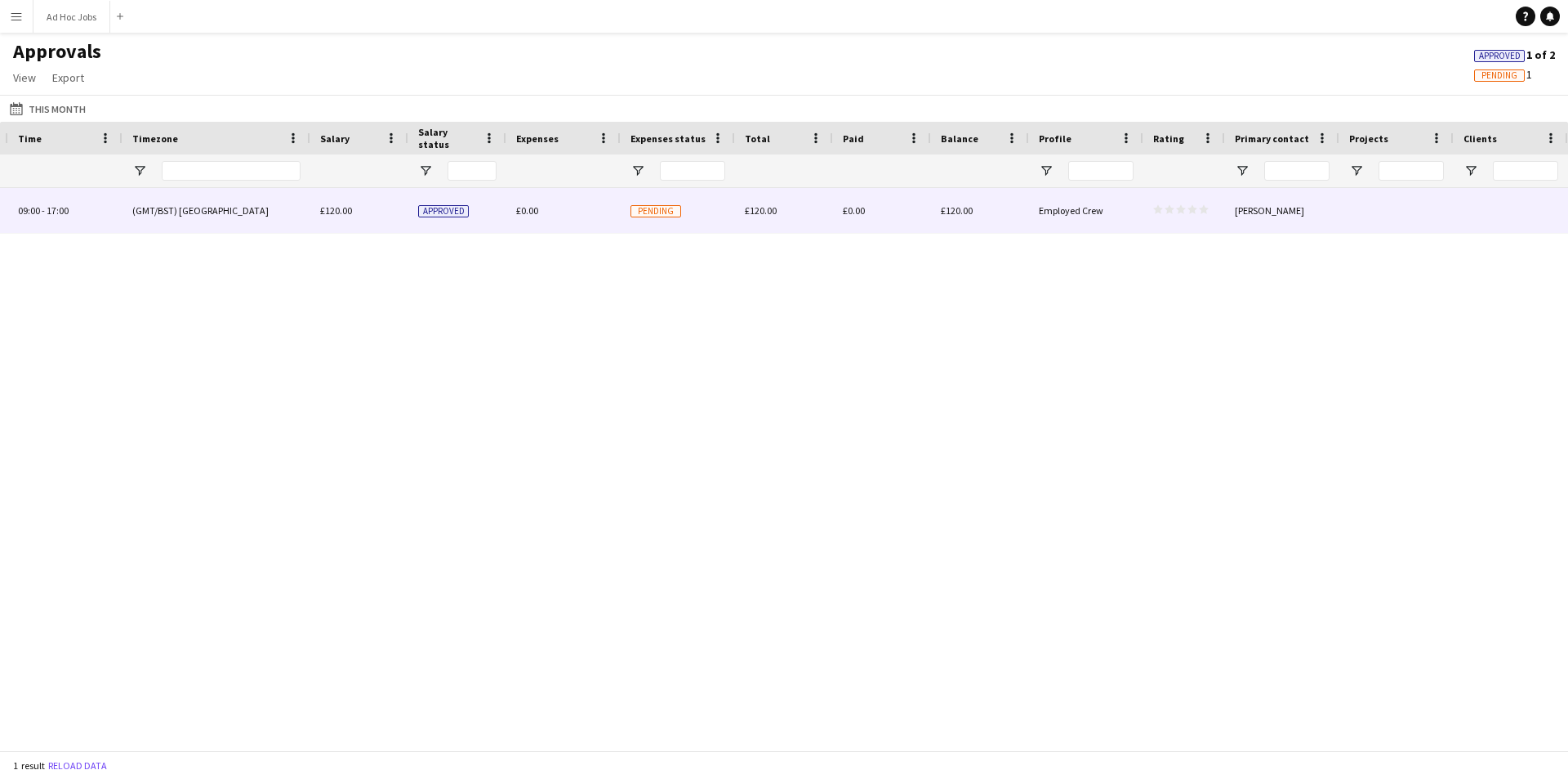
click at [1255, 204] on div "[PERSON_NAME]" at bounding box center [1281, 210] width 114 height 45
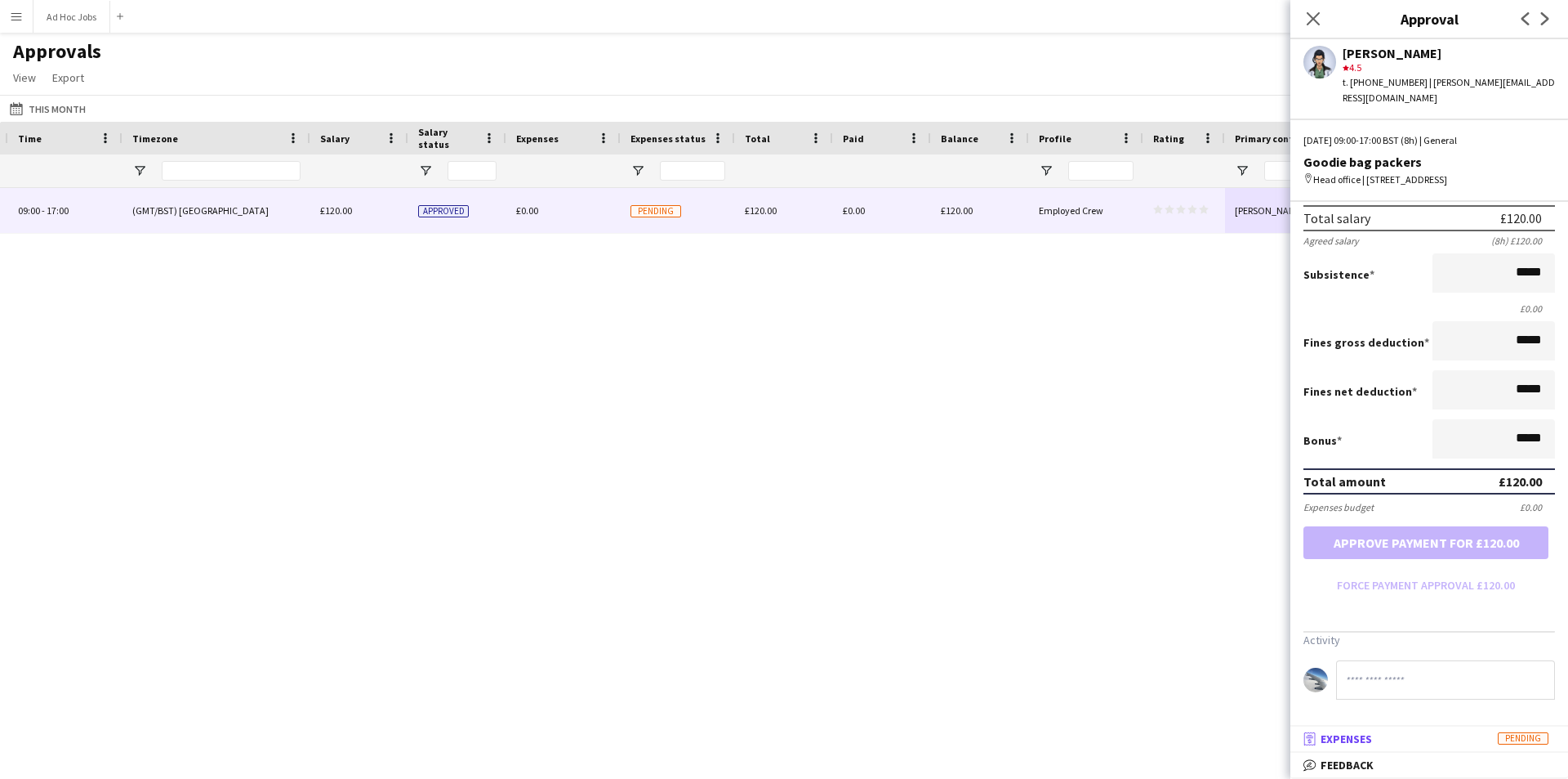
click at [1406, 743] on mat-panel-title "receipt Expenses Pending" at bounding box center [1425, 738] width 271 height 14
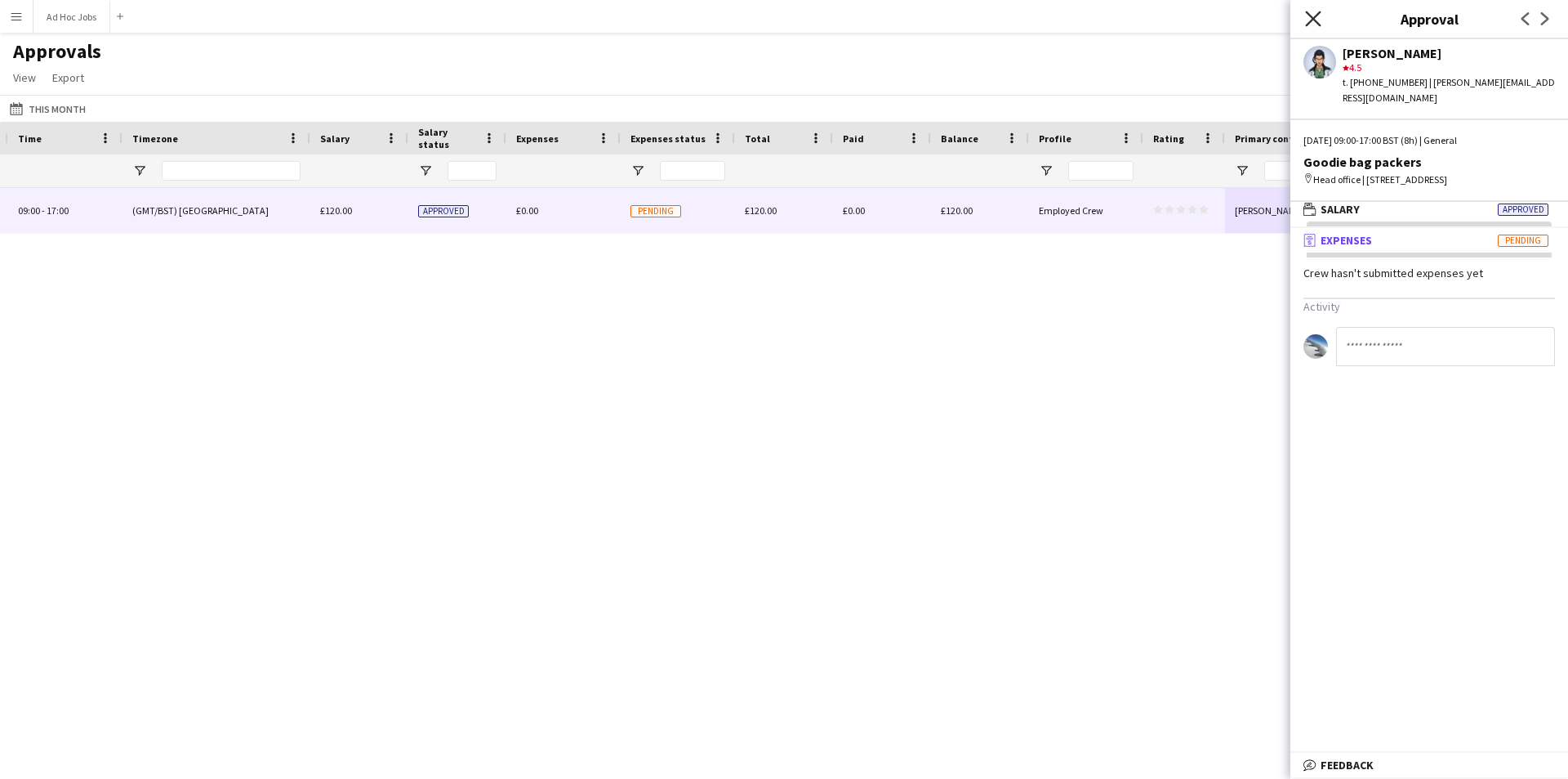
click at [1317, 20] on icon "Close pop-in" at bounding box center [1313, 18] width 15 height 15
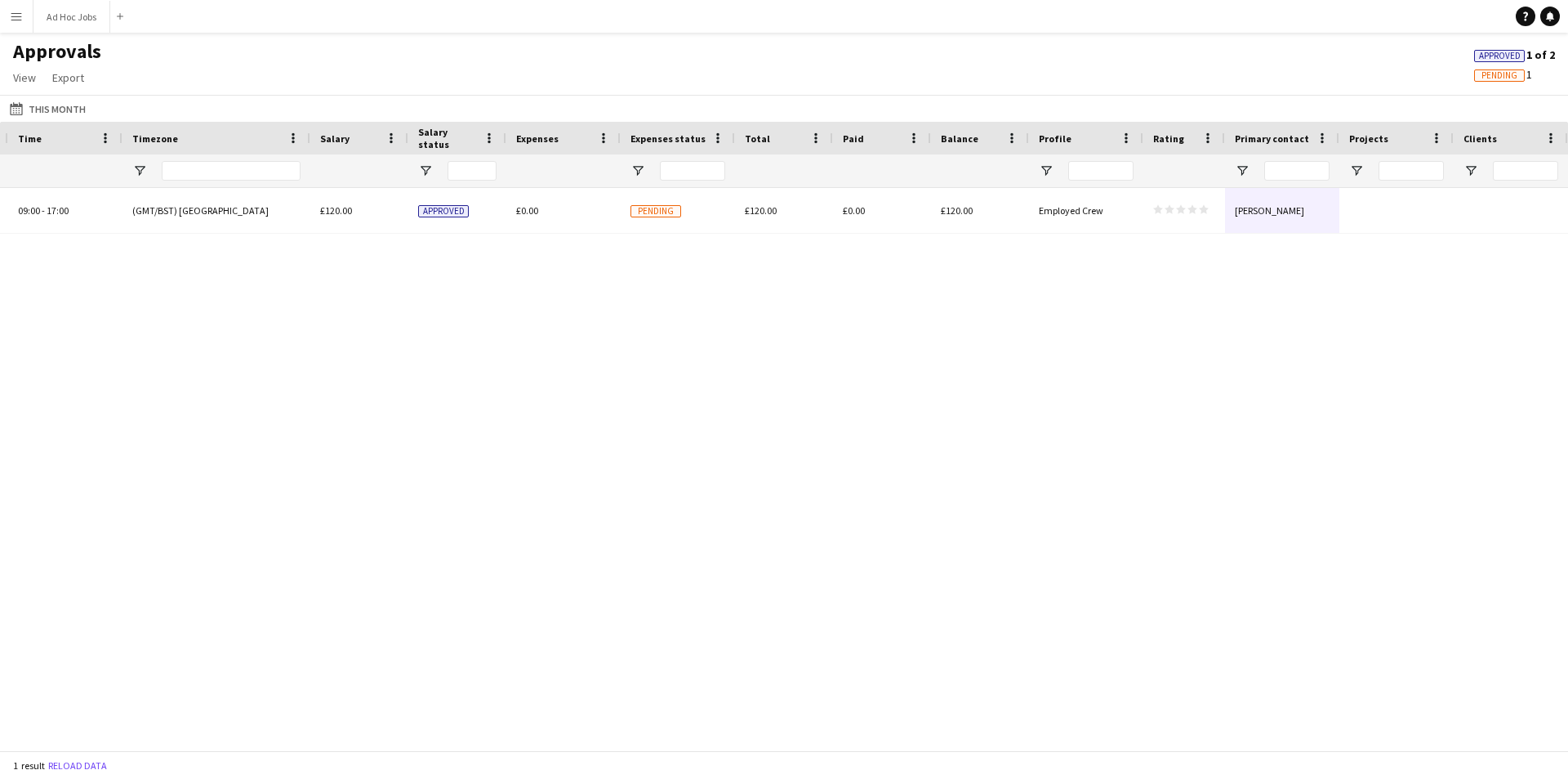
click at [9, 5] on button "Menu" at bounding box center [16, 16] width 33 height 33
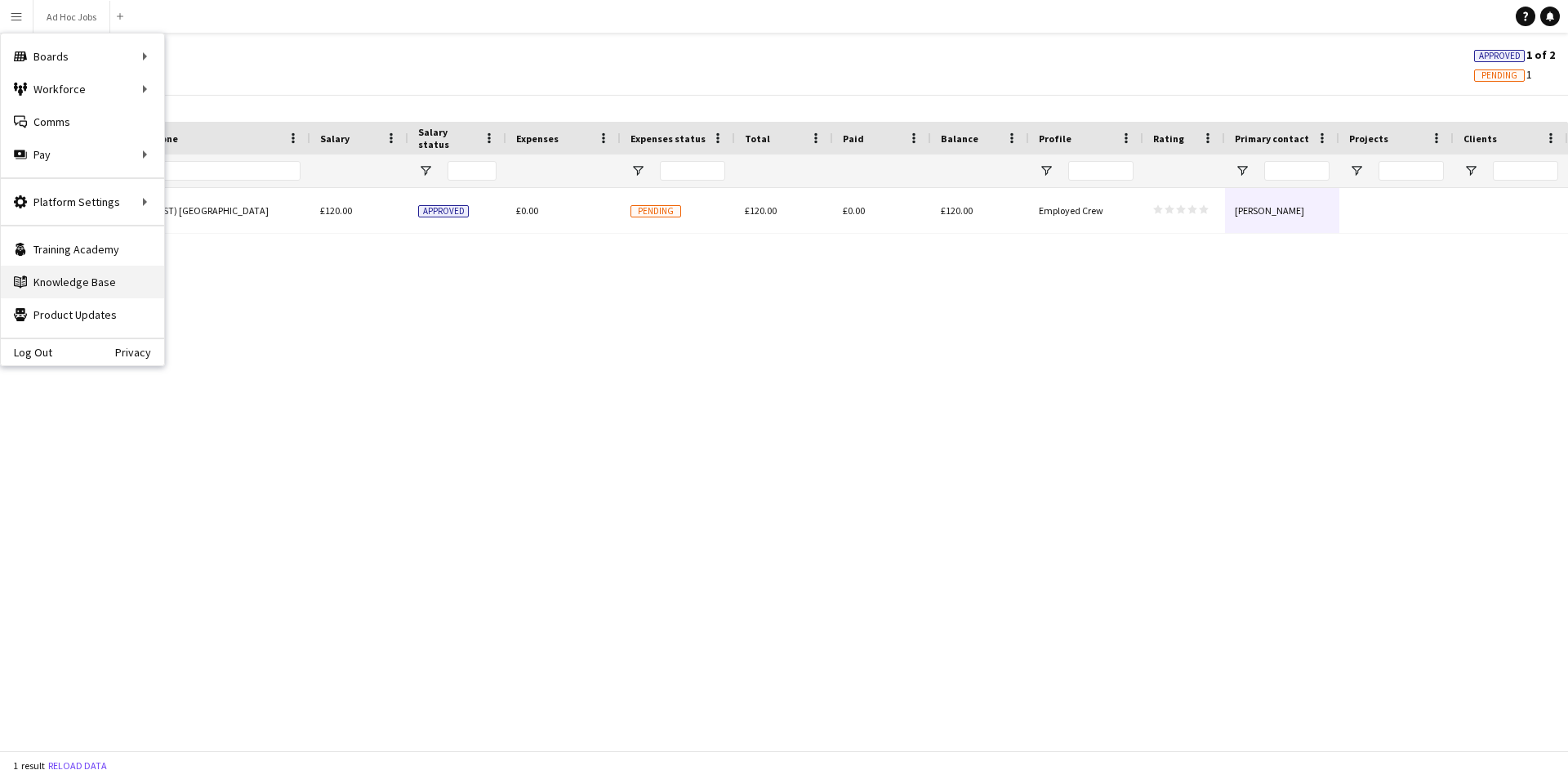
click at [107, 287] on link "Knowledge Base Knowledge Base" at bounding box center [82, 282] width 163 height 33
click at [1517, 19] on link "Help" at bounding box center [1525, 16] width 19 height 19
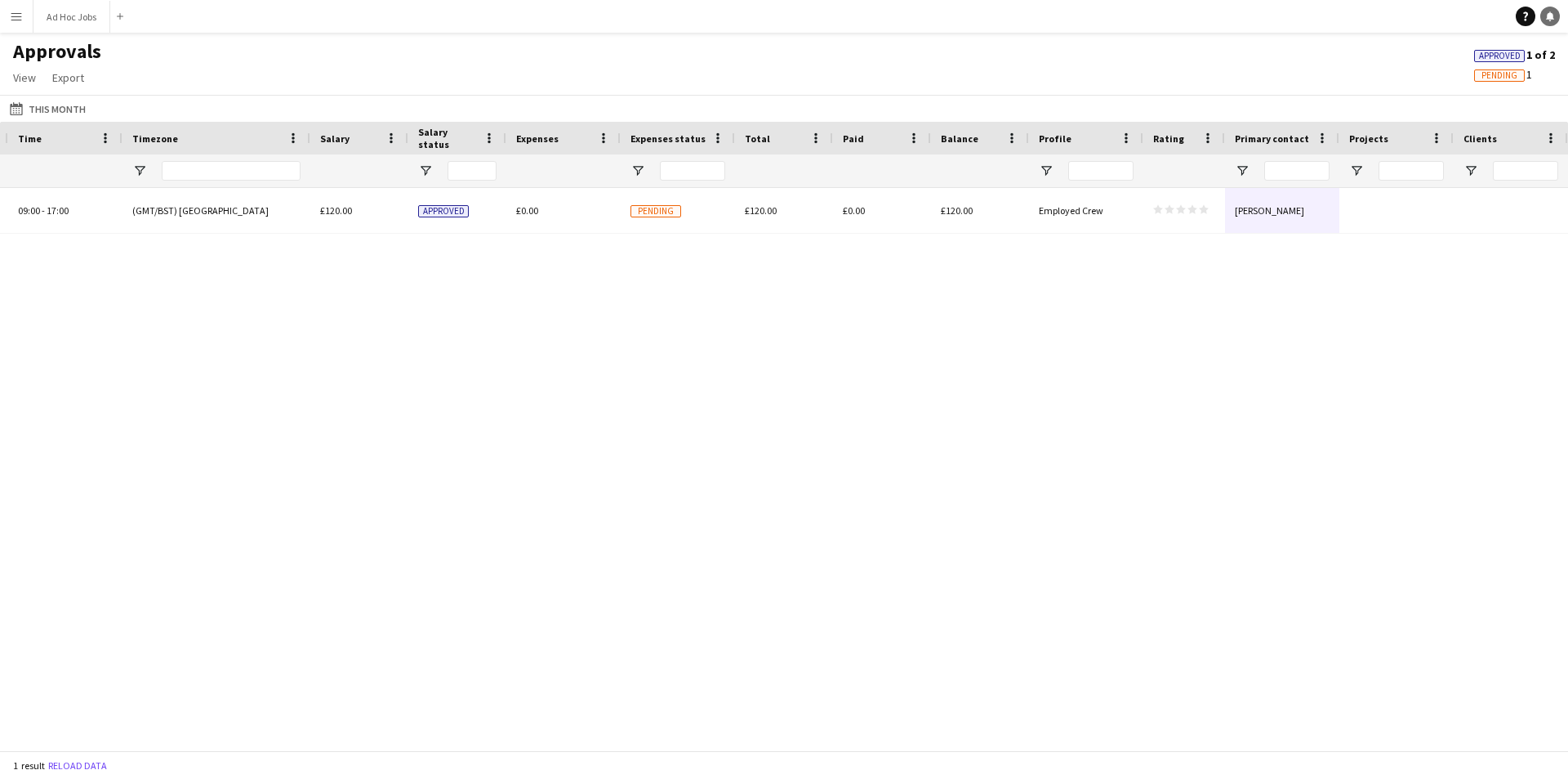
click at [1558, 16] on link "Notifications" at bounding box center [1550, 16] width 19 height 19
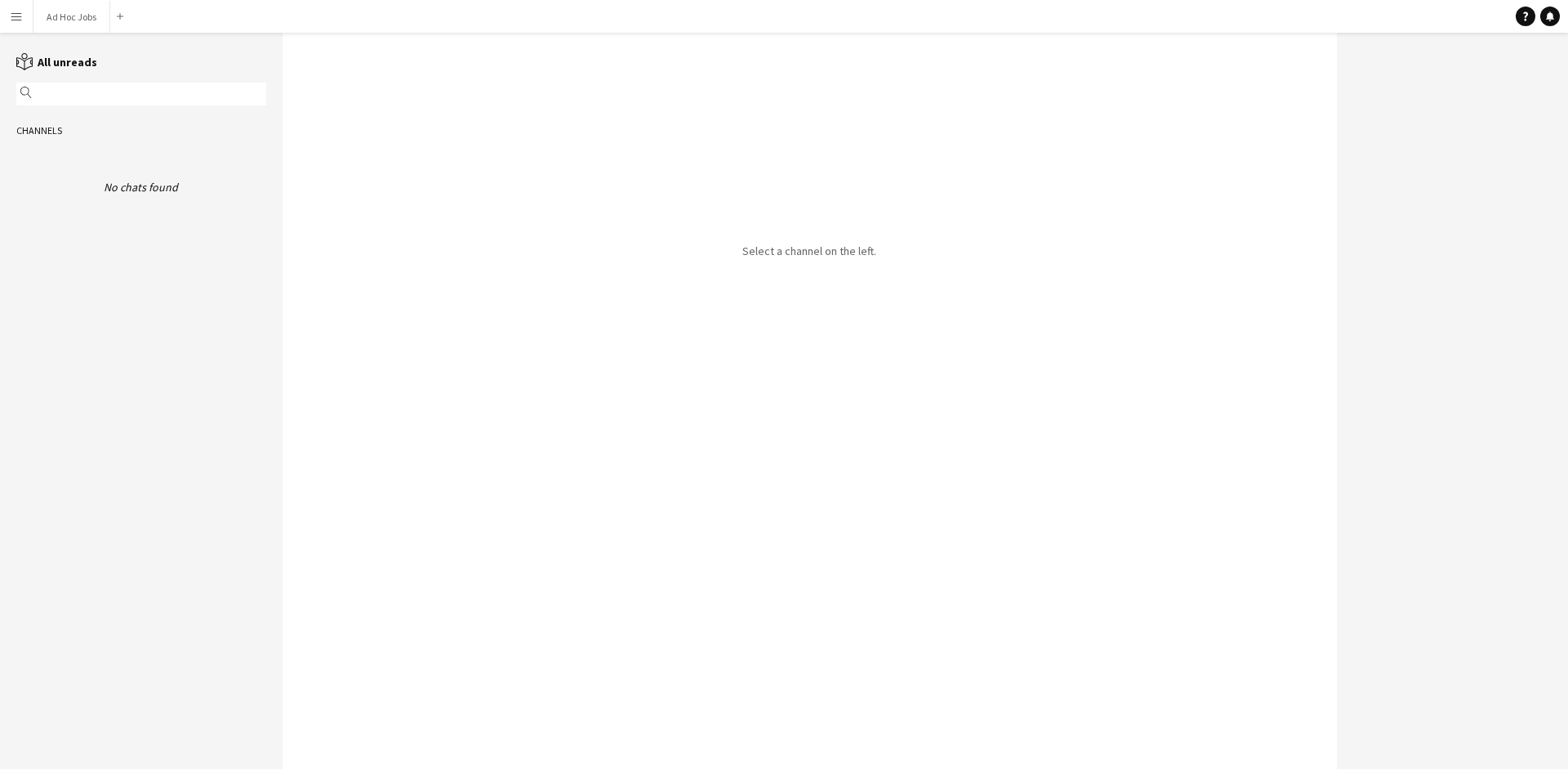
click at [126, 178] on app-loading-status "No chats found" at bounding box center [141, 169] width 250 height 51
click at [71, 65] on link "reading All unreads" at bounding box center [57, 61] width 81 height 14
click at [19, 9] on button "Menu" at bounding box center [16, 16] width 33 height 33
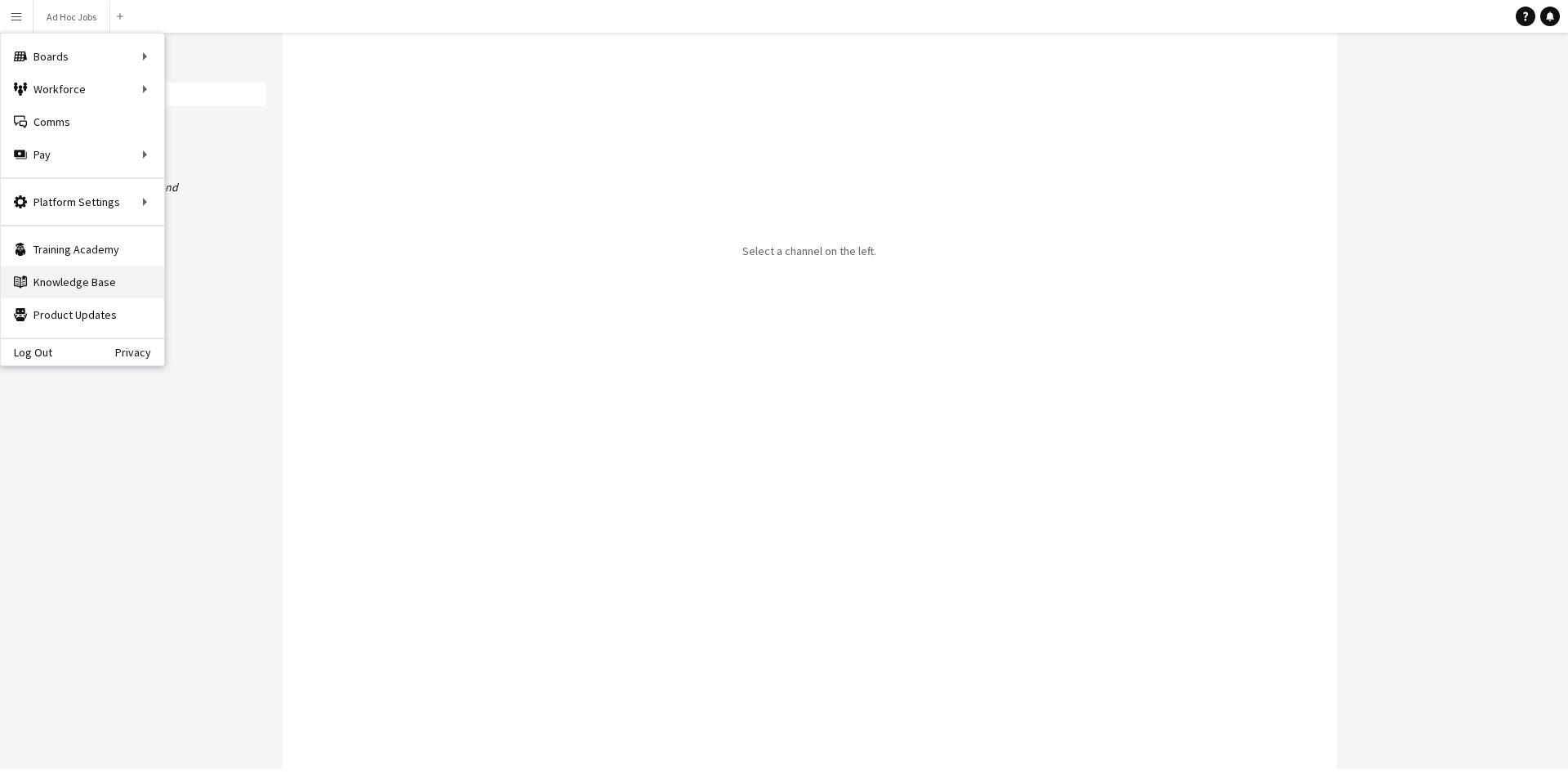
click at [66, 289] on link "Knowledge Base Knowledge Base" at bounding box center [82, 282] width 163 height 33
click at [54, 318] on link "Product Updates Product Updates" at bounding box center [82, 315] width 163 height 33
click at [126, 357] on link "Privacy" at bounding box center [139, 352] width 49 height 13
click at [95, 245] on link "Training Academy Training Academy" at bounding box center [82, 249] width 163 height 33
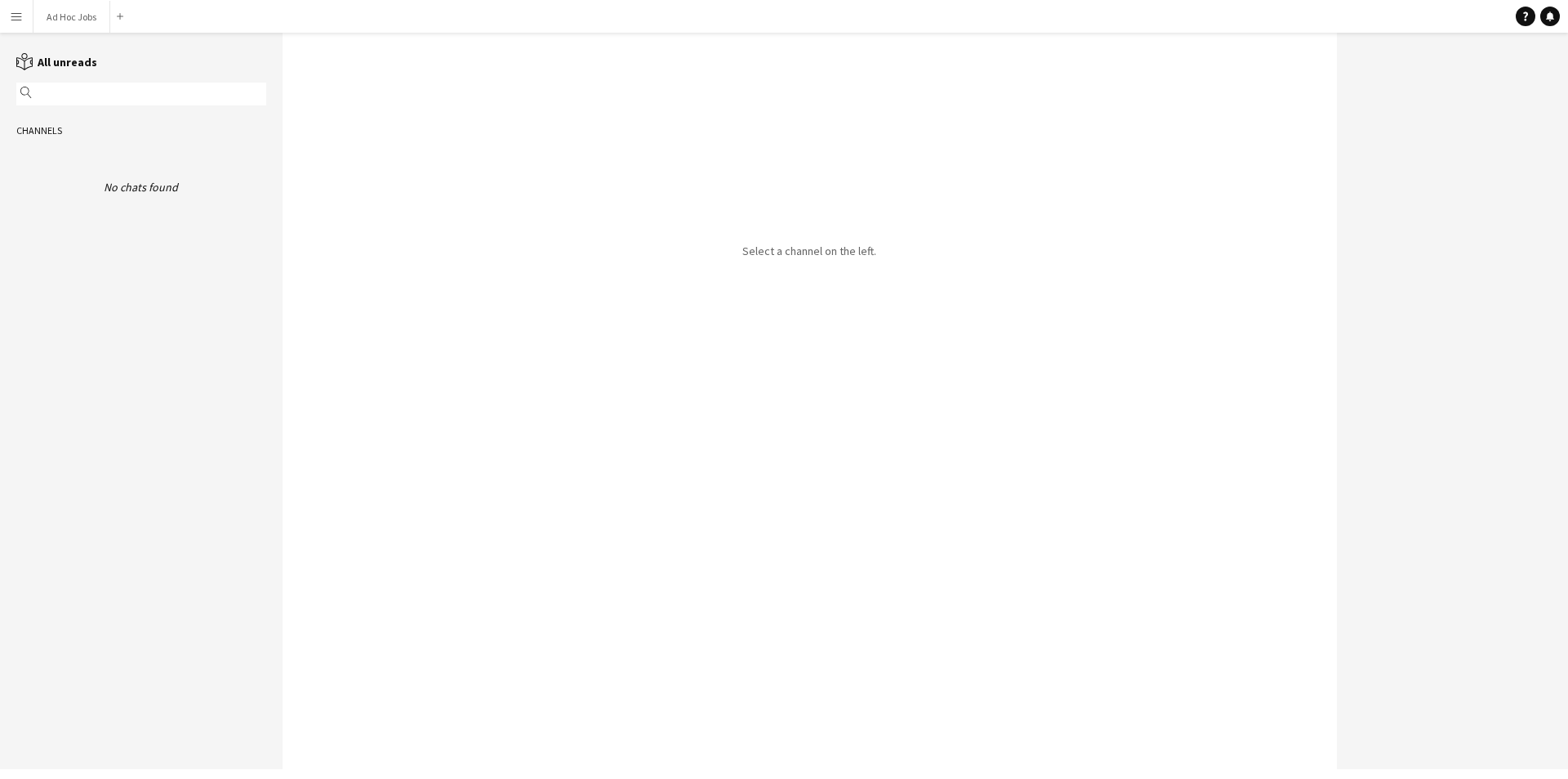
click at [19, 20] on app-icon "Menu" at bounding box center [16, 16] width 13 height 13
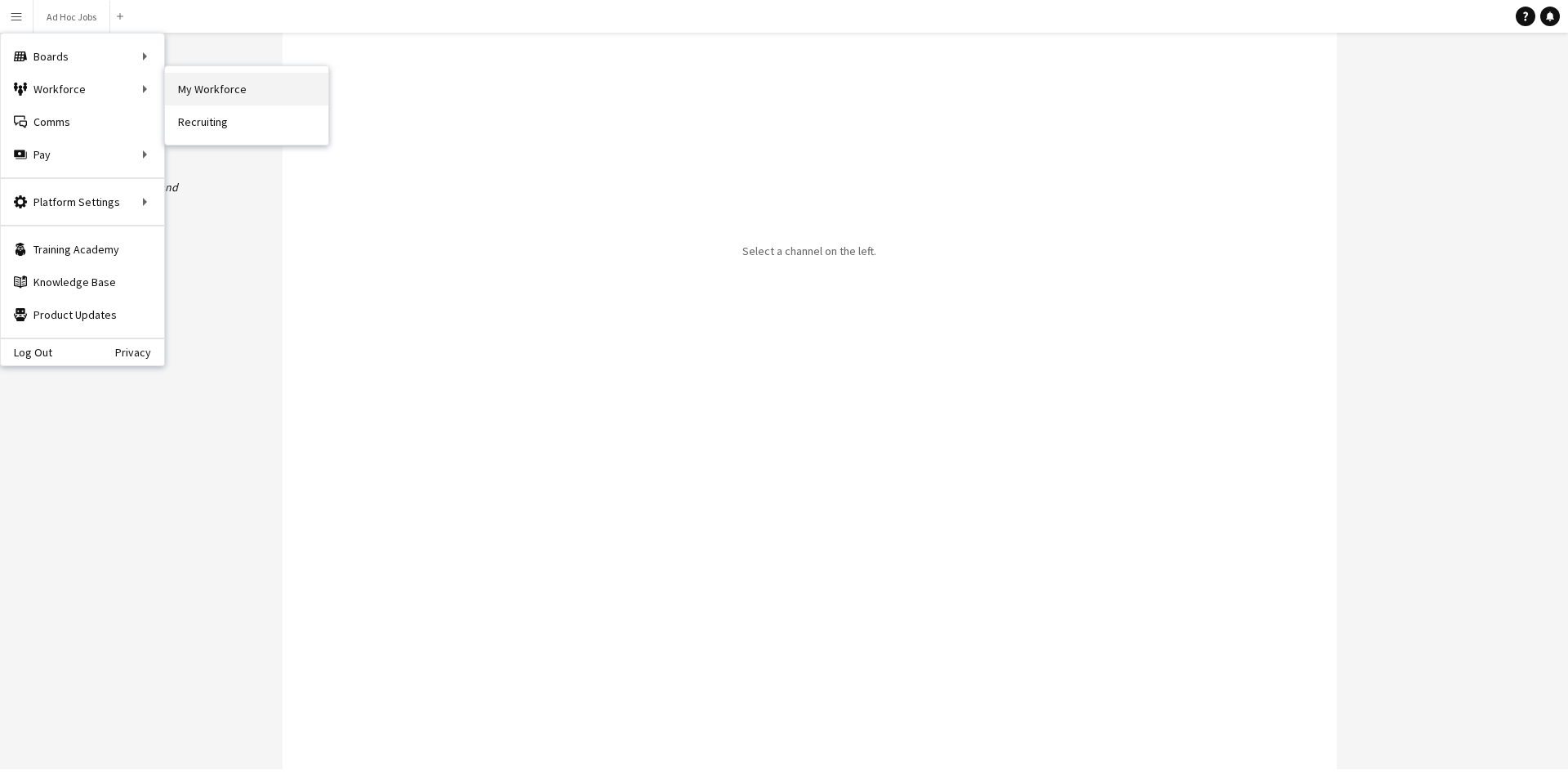
click at [198, 85] on link "My Workforce" at bounding box center [246, 89] width 163 height 33
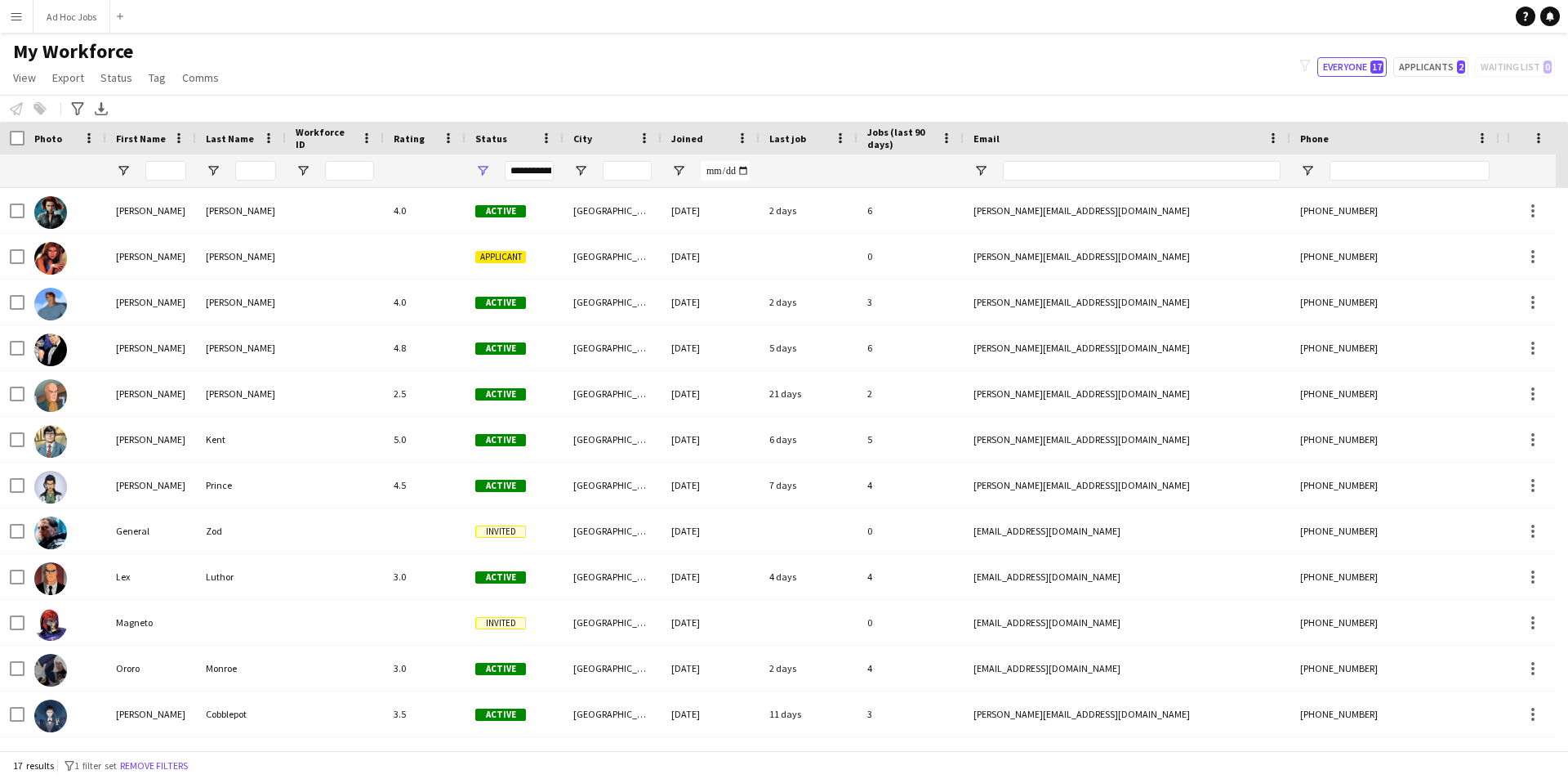
click at [948, 61] on div "My Workforce View Views Default view New view Update view Delete view Edit name…" at bounding box center [784, 67] width 1568 height 56
click at [16, 19] on app-icon "Menu" at bounding box center [16, 16] width 13 height 13
